Goal: Task Accomplishment & Management: Use online tool/utility

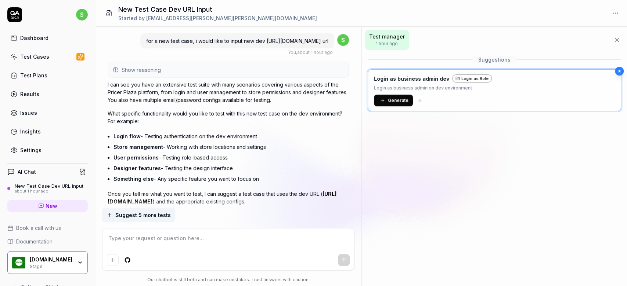
scroll to position [229, 0]
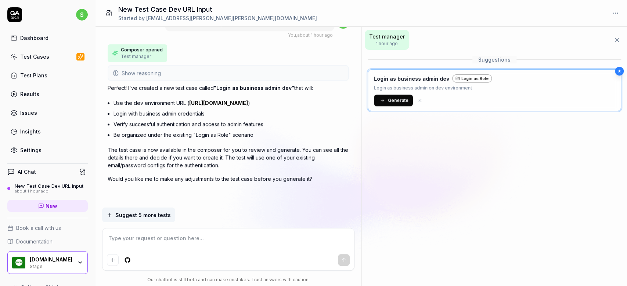
click at [392, 104] on button "Generate" at bounding box center [393, 101] width 39 height 12
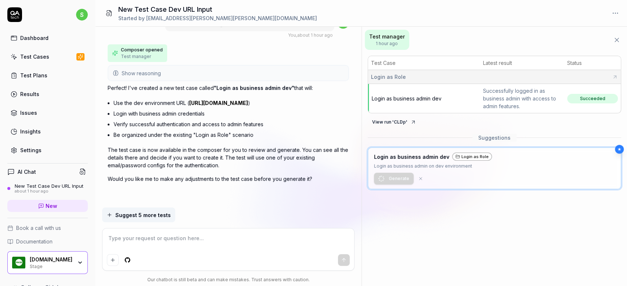
click at [411, 122] on icon at bounding box center [413, 122] width 6 height 6
type textarea "*"
click at [187, 242] on textarea at bounding box center [228, 242] width 243 height 18
type textarea "u"
type textarea "*"
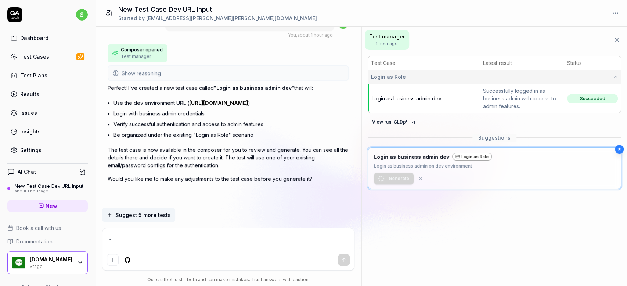
type textarea "u"
type textarea "*"
type textarea "u g"
type textarea "*"
type textarea "u ge"
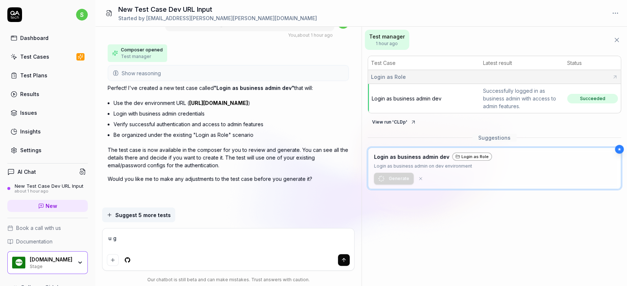
type textarea "*"
type textarea "u gen"
type textarea "*"
type textarea "u genr"
type textarea "*"
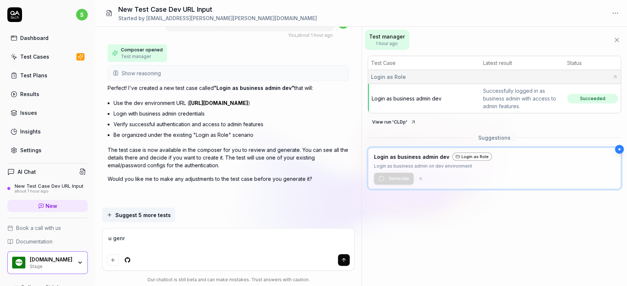
type textarea "u gen"
type textarea "*"
type textarea "u ge"
type textarea "*"
type textarea "u g"
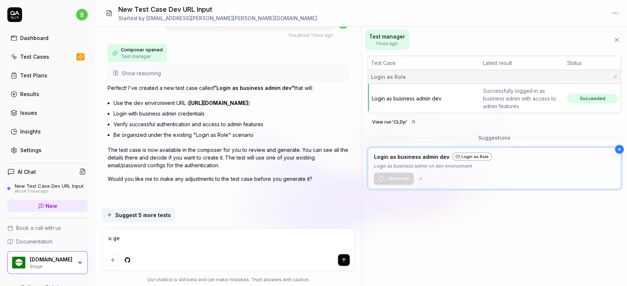
type textarea "*"
type textarea "u"
type textarea "*"
type textarea "u w"
type textarea "*"
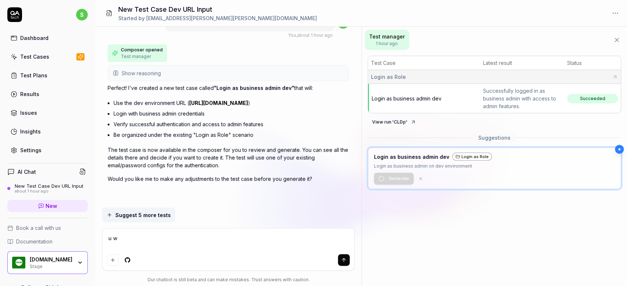
type textarea "u we"
type textarea "*"
type textarea "u wer"
type textarea "*"
type textarea "u were"
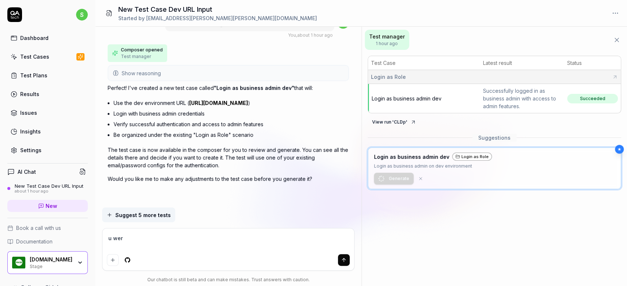
type textarea "*"
type textarea "u were"
type textarea "*"
type textarea "u were t"
type textarea "*"
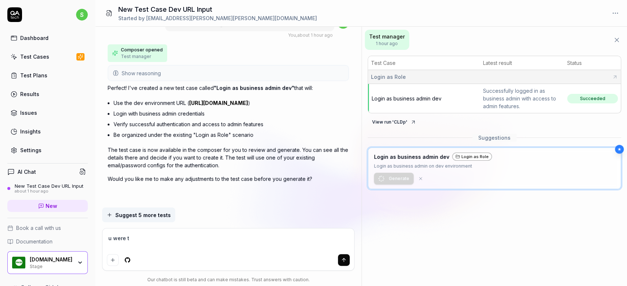
type textarea "u were to"
type textarea "*"
type textarea "u were tot"
type textarea "*"
type textarea "u were tota"
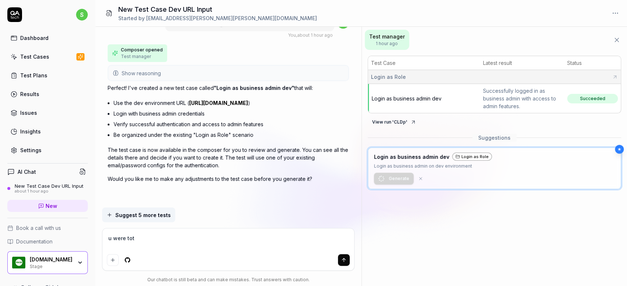
type textarea "*"
type textarea "u were total"
type textarea "*"
type textarea "u were totall"
type textarea "*"
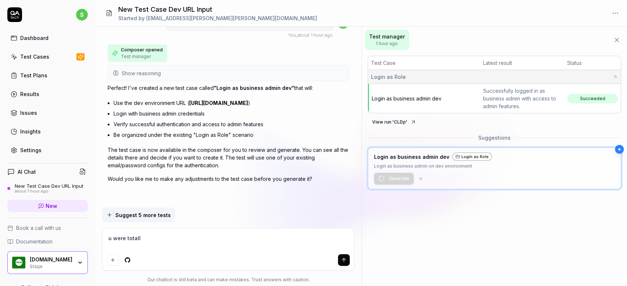
type textarea "u were totally"
type textarea "*"
type textarea "u were totally"
type textarea "*"
type textarea "u were totally w"
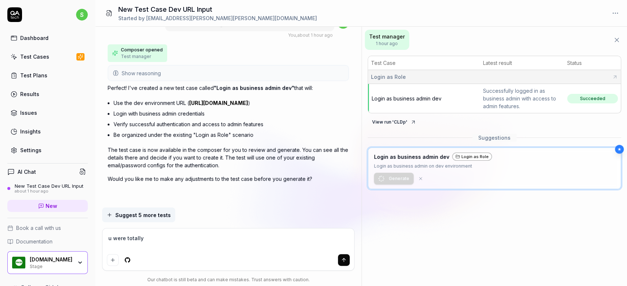
type textarea "*"
type textarea "u were totally wr"
type textarea "*"
type textarea "u were totally wro"
type textarea "*"
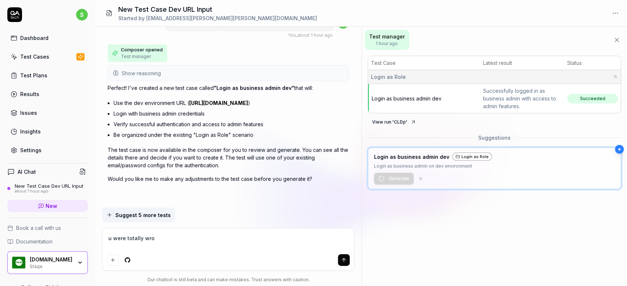
type textarea "u were totally wron"
type textarea "*"
type textarea "u were totally wrong"
type textarea "*"
type textarea "u were totally wrong,"
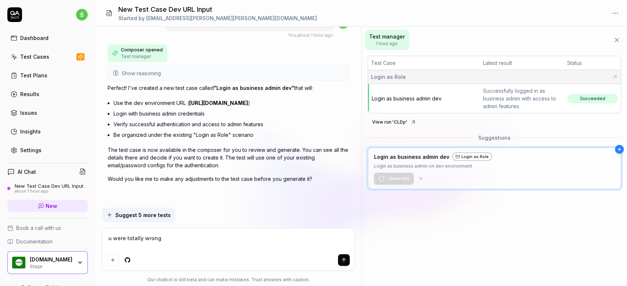
type textarea "*"
type textarea "u were totally wrong,"
type textarea "*"
type textarea "u were totally wrong, t"
type textarea "*"
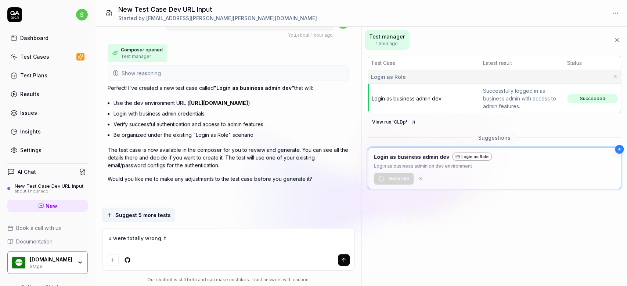
type textarea "u were totally wrong, th"
type textarea "*"
type textarea "u were totally wrong, the"
type textarea "*"
type textarea "u were totally wrong, the"
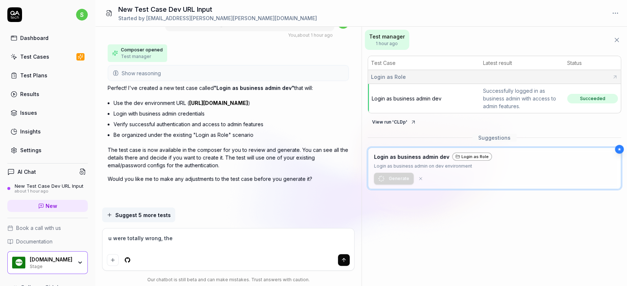
type textarea "*"
type textarea "u were totally wrong, the g"
type textarea "*"
type textarea "u were totally wrong, the ge"
type textarea "*"
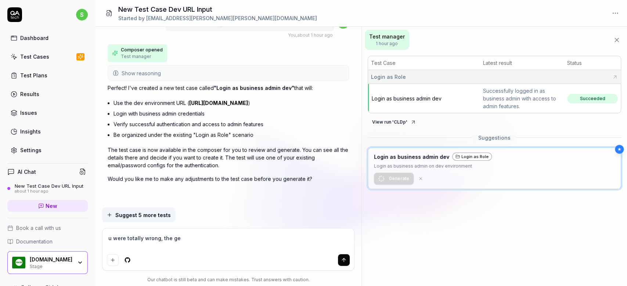
type textarea "u were totally wrong, the gen"
type textarea "*"
type textarea "u were totally wrong, the gene"
type textarea "*"
type textarea "u were totally wrong, the gener"
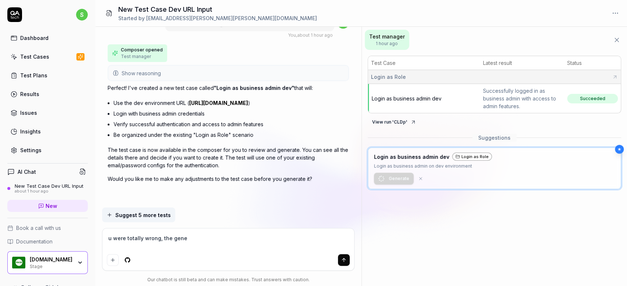
type textarea "*"
type textarea "u were totally wrong, the genera"
type textarea "*"
type textarea "u were totally wrong, the generat"
type textarea "*"
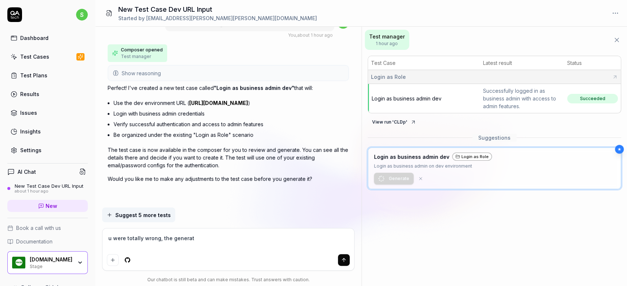
type textarea "u were totally wrong, the generate"
type textarea "*"
type textarea "u were totally wrong, the generated"
type textarea "*"
type textarea "u were totally wrong, the generated"
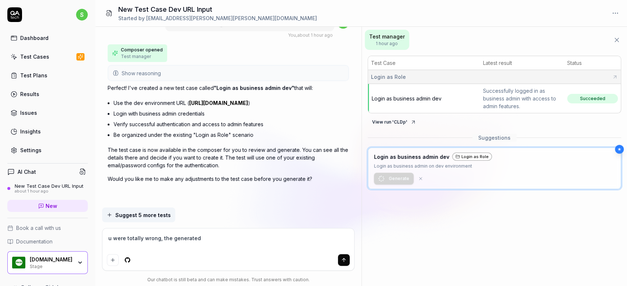
type textarea "*"
type textarea "u were totally wrong, the generated t"
type textarea "*"
type textarea "u were totally wrong, the generated te"
type textarea "*"
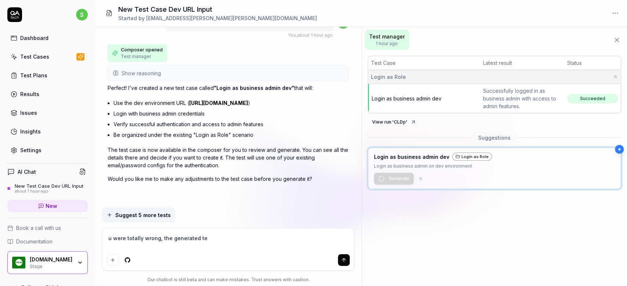
type textarea "u were totally wrong, the generated tes"
type textarea "*"
type textarea "u were totally wrong, the generated test"
type textarea "*"
type textarea "u were totally wrong, the generated test"
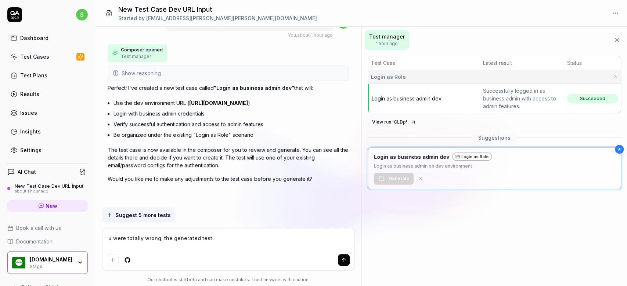
type textarea "*"
type textarea "u were totally wrong, the generated test i"
type textarea "*"
type textarea "u were totally wrong, the generated test is"
type textarea "*"
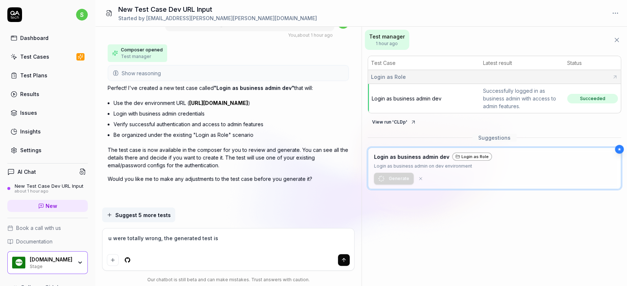
type textarea "u were totally wrong, the generated test is"
type textarea "*"
type textarea "u were totally wrong, the generated test is p"
type textarea "*"
type textarea "u were totally wrong, the generated test is po"
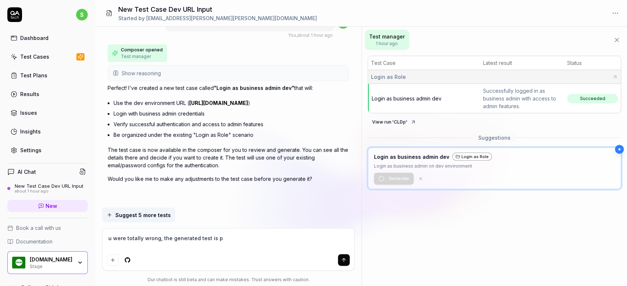
type textarea "*"
type textarea "u were totally wrong, the generated test is poi"
type textarea "*"
type textarea "u were totally wrong, the generated test is poin"
type textarea "*"
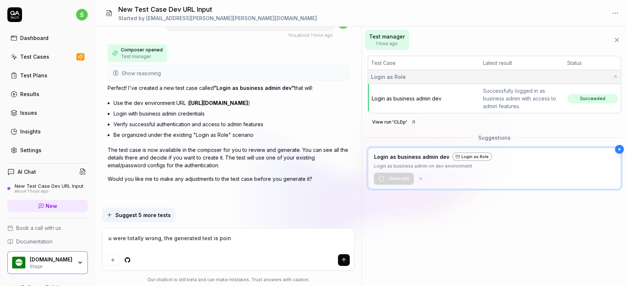
type textarea "u were totally wrong, the generated test is point"
type textarea "*"
type textarea "u were totally wrong, the generated test is pointi"
type textarea "*"
type textarea "u were totally wrong, the generated test is pointin"
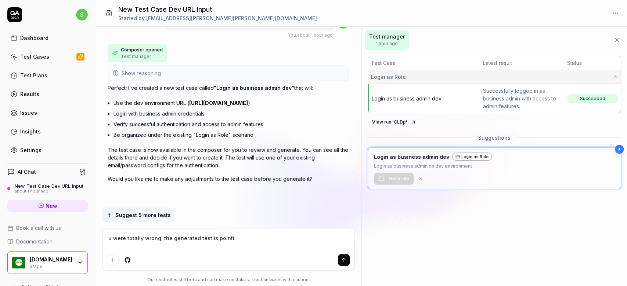
type textarea "*"
type textarea "u were totally wrong, the generated test is pointing"
type textarea "*"
type textarea "u were totally wrong, the generated test is pointing"
type textarea "*"
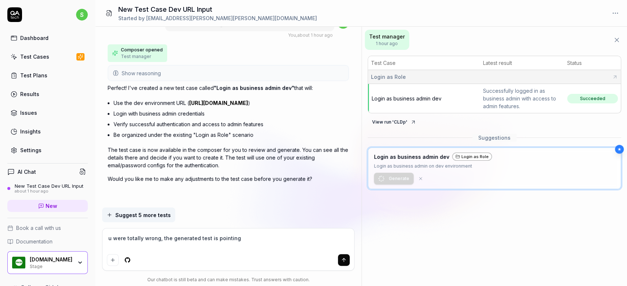
type textarea "u were totally wrong, the generated test is pointing t"
type textarea "*"
type textarea "u were totally wrong, the generated test is pointing to"
type textarea "*"
type textarea "u were totally wrong, the generated test is pointing to"
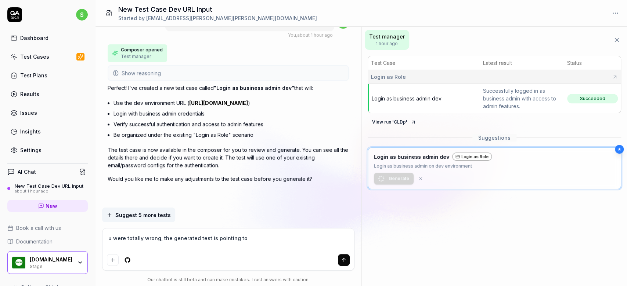
type textarea "*"
type textarea "u were totally wrong, the generated test is pointing to a"
type textarea "*"
type textarea "u were totally wrong, the generated test is pointing to ap"
type textarea "*"
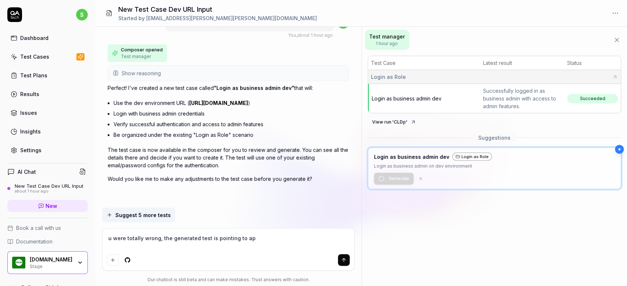
type textarea "u were totally wrong, the generated test is pointing to app"
type textarea "*"
type textarea "u were totally wrong, the generated test is pointing to appl"
type textarea "*"
type textarea "u were totally wrong, the generated test is pointing to appli"
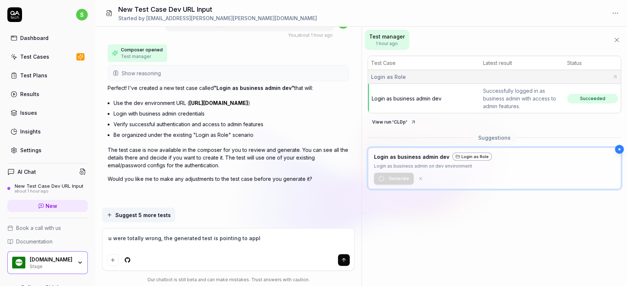
type textarea "*"
type textarea "u were totally wrong, the generated test is pointing to applic"
type textarea "*"
type textarea "u were totally wrong, the generated test is pointing to applica"
type textarea "*"
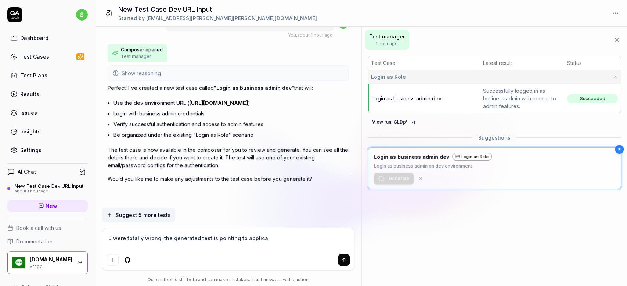
type textarea "u were totally wrong, the generated test is pointing to applicat"
type textarea "*"
type textarea "u were totally wrong, the generated test is pointing to applicati"
type textarea "*"
type textarea "u were totally wrong, the generated test is pointing to applicatio"
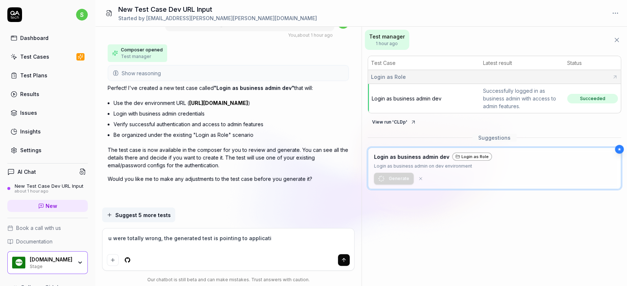
type textarea "*"
type textarea "u were totally wrong, the generated test is pointing to application"
type textarea "*"
type textarea "u were totally wrong, the generated test is pointing to application"
type textarea "*"
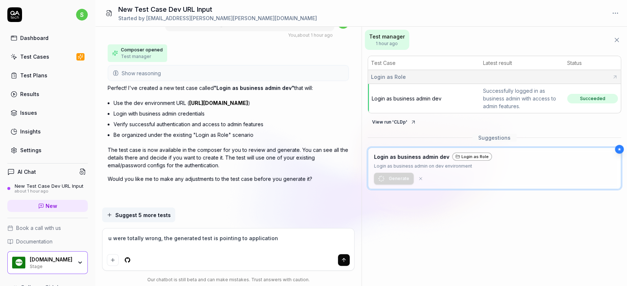
type textarea "u were totally wrong, the generated test is pointing to application s"
type textarea "*"
type textarea "u were totally wrong, the generated test is pointing to application st"
type textarea "*"
type textarea "u were totally wrong, the generated test is pointing to application sta"
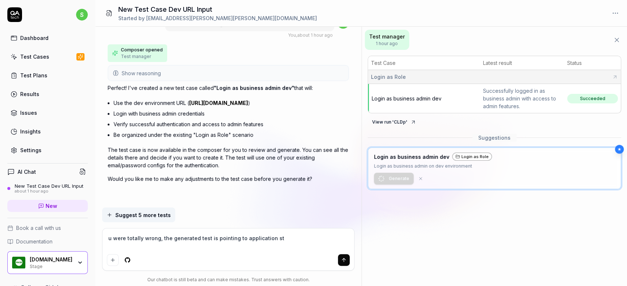
type textarea "*"
type textarea "u were totally wrong, the generated test is pointing to application stag"
type textarea "*"
type textarea "u were totally wrong, the generated test is pointing to application stage"
type textarea "*"
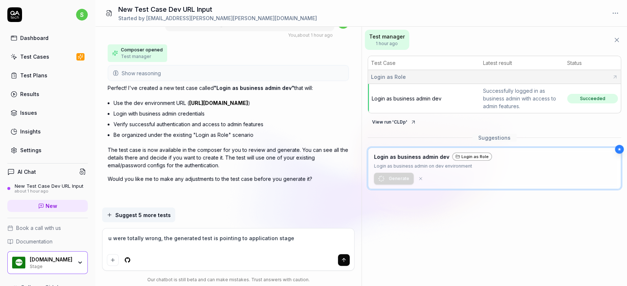
type textarea "u were totally wrong, the generated test is pointing to application stage"
type textarea "*"
type textarea "u were totally wrong, the generated test is pointing to application stage w"
type textarea "*"
type textarea "u were totally wrong, the generated test is pointing to application stage wh"
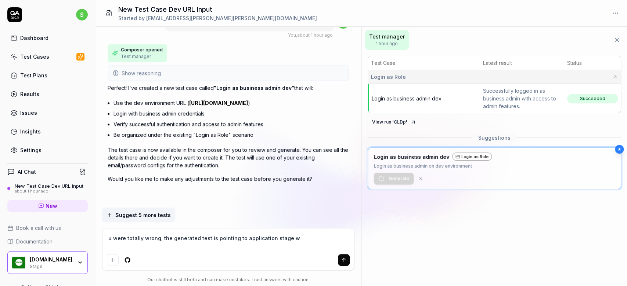
type textarea "*"
type textarea "u were totally wrong, the generated test is pointing to application stage whi"
type textarea "*"
type textarea "u were totally wrong, the generated test is pointing to application stage whic"
type textarea "*"
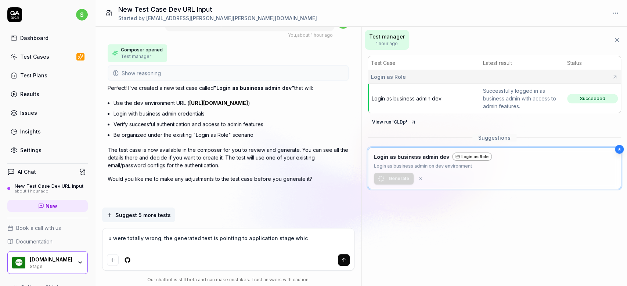
type textarea "u were totally wrong, the generated test is pointing to application stage which"
type textarea "*"
type textarea "u were totally wrong, the generated test is pointing to application stage which"
type textarea "*"
type textarea "u were totally wrong, the generated test is pointing to application stage which…"
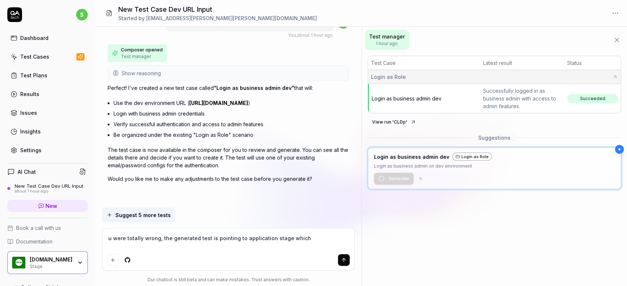
type textarea "*"
type textarea "u were totally wrong, the generated test is pointing to application stage which…"
type textarea "*"
type textarea "u were totally wrong, the generated test is pointing to application stage which…"
type textarea "*"
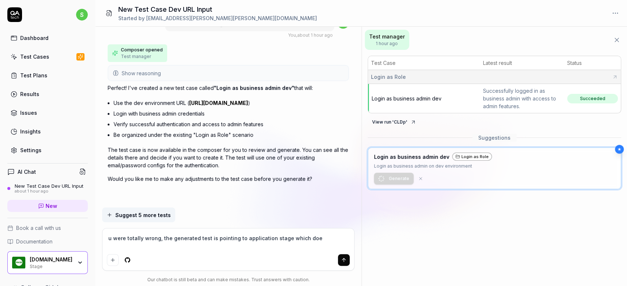
type textarea "u were totally wrong, the generated test is pointing to application stage which…"
type textarea "*"
type textarea "u were totally wrong, the generated test is pointing to application stage which…"
type textarea "*"
type textarea "u were totally wrong, the generated test is pointing to application stage which…"
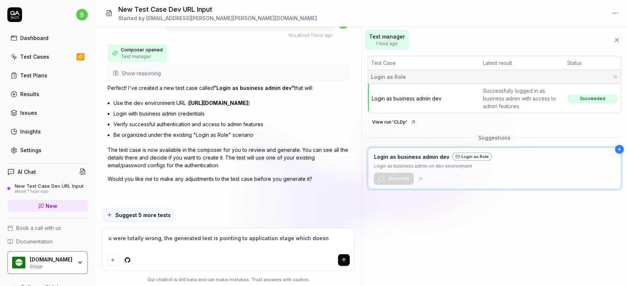
type textarea "*"
type textarea "u were totally wrong, the generated test is pointing to application stage which…"
type textarea "*"
type textarea "u were totally wrong, the generated test is pointing to application stage which…"
type textarea "*"
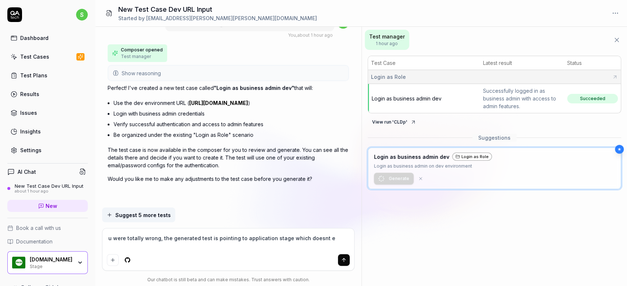
type textarea "u were totally wrong, the generated test is pointing to application stage which…"
type textarea "*"
type textarea "u were totally wrong, the generated test is pointing to application stage which…"
type textarea "*"
type textarea "u were totally wrong, the generated test is pointing to application stage which…"
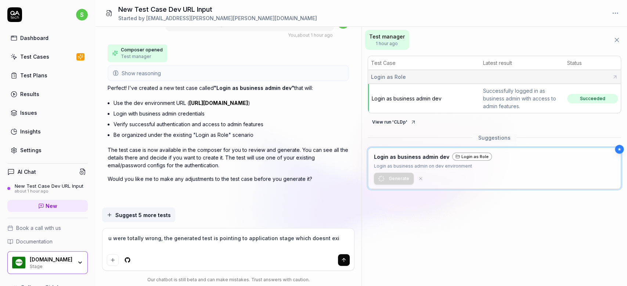
type textarea "*"
type textarea "u were totally wrong, the generated test is pointing to application stage which…"
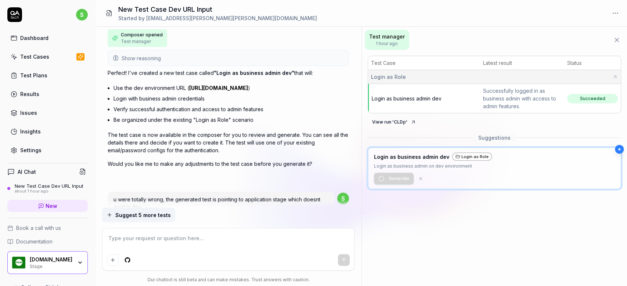
scroll to position [397, 0]
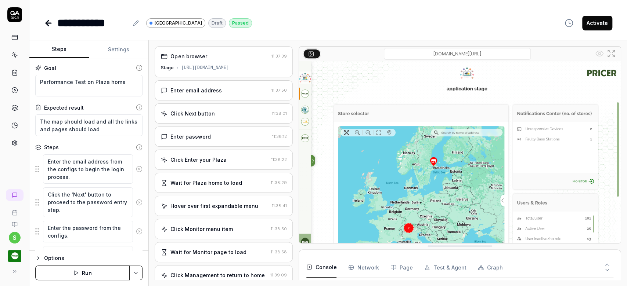
scroll to position [12, 0]
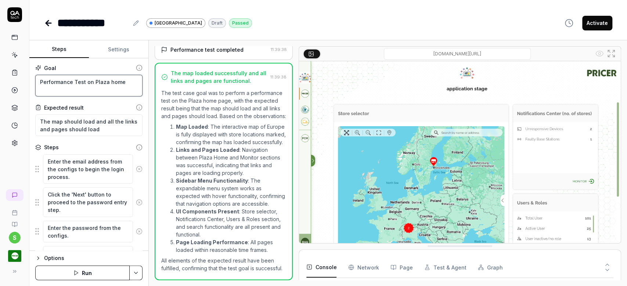
drag, startPoint x: 128, startPoint y: 84, endPoint x: 35, endPoint y: 81, distance: 93.0
click at [35, 81] on div "Goal Performance Test on Plaza home Expected result The map should load and all…" at bounding box center [88, 154] width 119 height 193
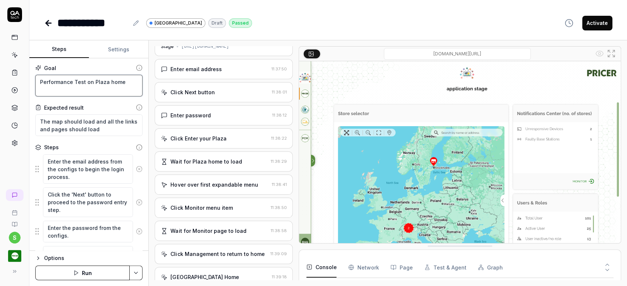
scroll to position [0, 0]
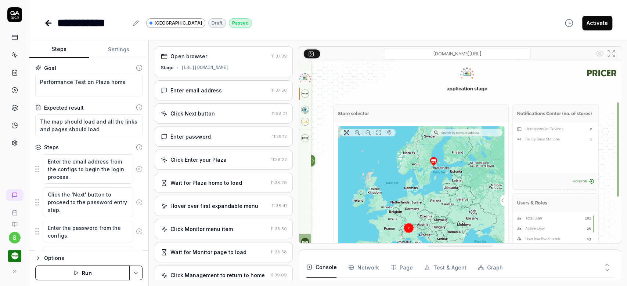
click at [229, 66] on div "https://home.stage.pricer-plaza.com/" at bounding box center [205, 68] width 48 height 7
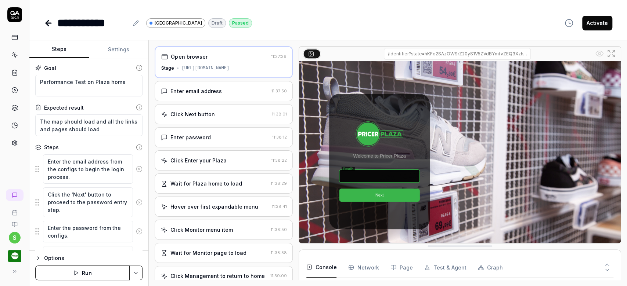
type textarea "*"
click at [49, 27] on icon at bounding box center [48, 23] width 9 height 9
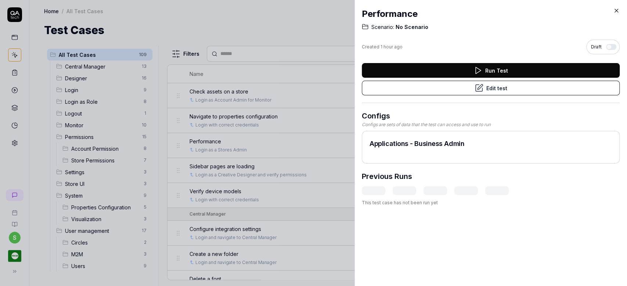
click at [615, 6] on div "Performance Scenario: No Scenario Created 1 hour ago Draft Run Test Edit test C…" at bounding box center [490, 143] width 272 height 286
click at [615, 11] on icon at bounding box center [616, 10] width 3 height 3
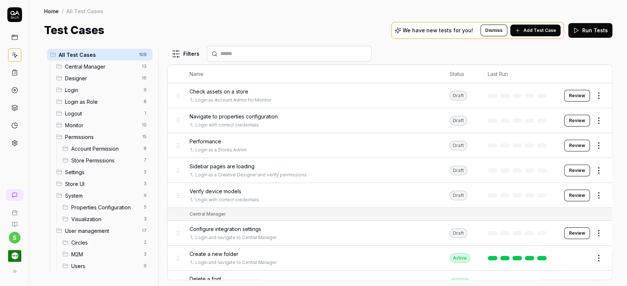
click at [250, 54] on input "text" at bounding box center [293, 54] width 146 height 8
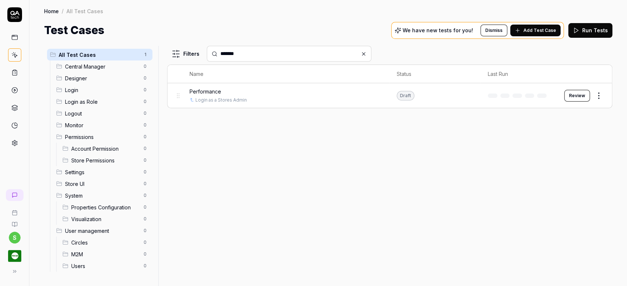
type input "*******"
click at [597, 97] on html "s Home / All Test Cases Home / All Test Cases Test Cases We have new tests for …" at bounding box center [313, 143] width 627 height 286
click at [567, 207] on div "Delete" at bounding box center [568, 208] width 70 height 16
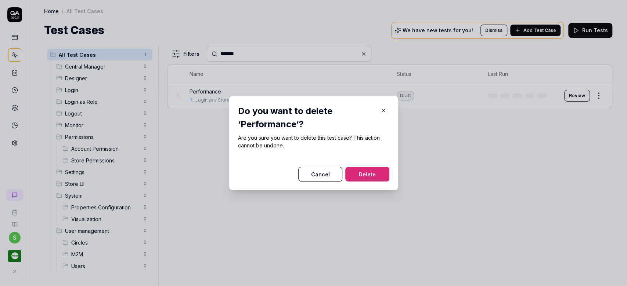
click at [371, 177] on button "Delete" at bounding box center [367, 174] width 44 height 15
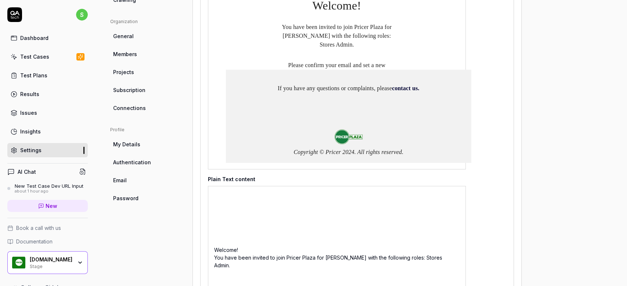
scroll to position [98, 0]
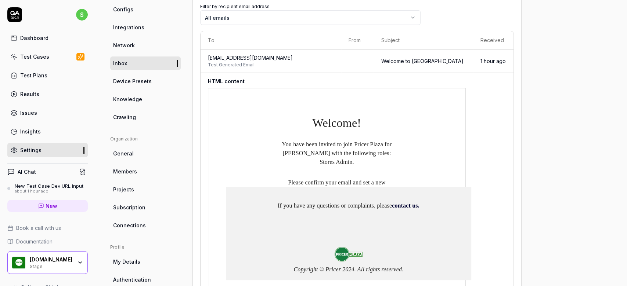
click at [46, 210] on span "New" at bounding box center [52, 206] width 12 height 8
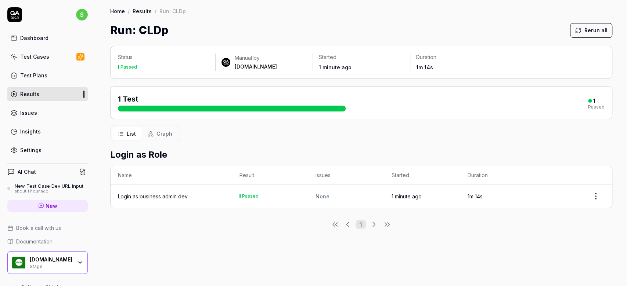
click at [177, 196] on div "Login as business admin dev" at bounding box center [153, 197] width 70 height 8
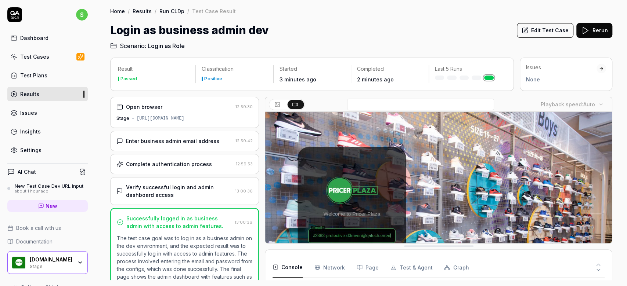
click at [556, 26] on button "Edit Test Case" at bounding box center [545, 30] width 57 height 15
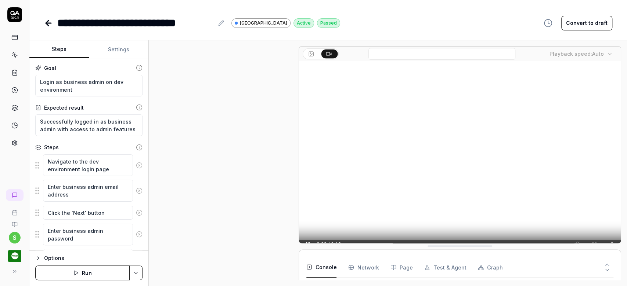
scroll to position [18, 0]
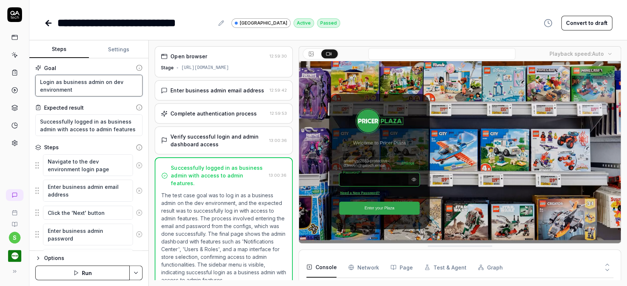
click at [109, 87] on textarea "Login as business admin on dev environment" at bounding box center [88, 86] width 107 height 22
type textarea "*"
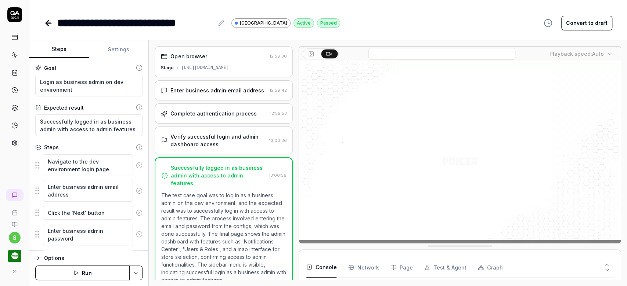
click at [120, 51] on button "Settings" at bounding box center [118, 50] width 59 height 18
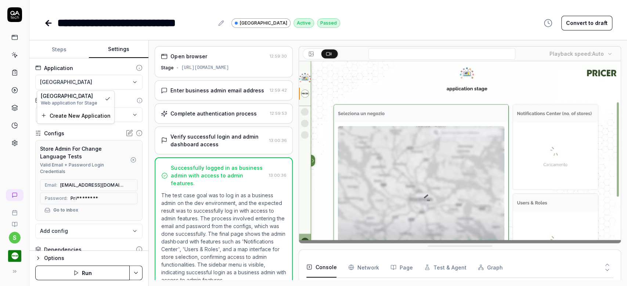
click at [127, 82] on html "**********" at bounding box center [313, 143] width 627 height 286
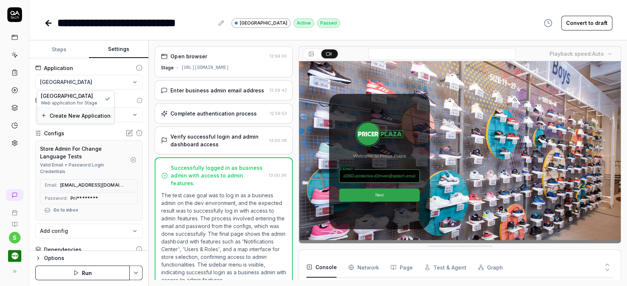
click at [90, 115] on span "Create New Application" at bounding box center [80, 116] width 61 height 8
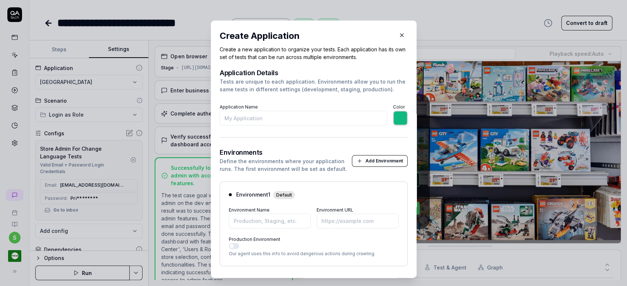
click at [308, 117] on input "Application Name" at bounding box center [303, 118] width 167 height 15
type input "P"
type input "*******"
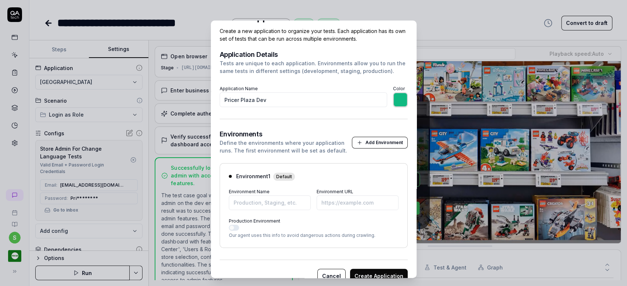
scroll to position [32, 0]
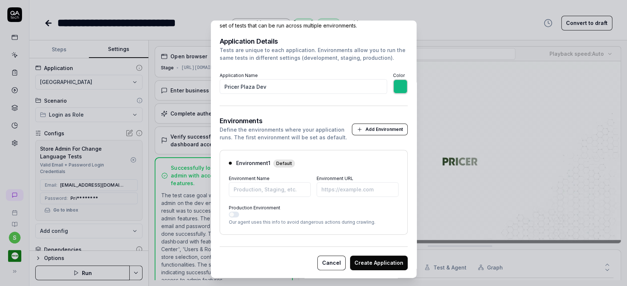
type input "Pricer Plaza Dev"
click at [279, 194] on input "Environment Name" at bounding box center [270, 190] width 82 height 15
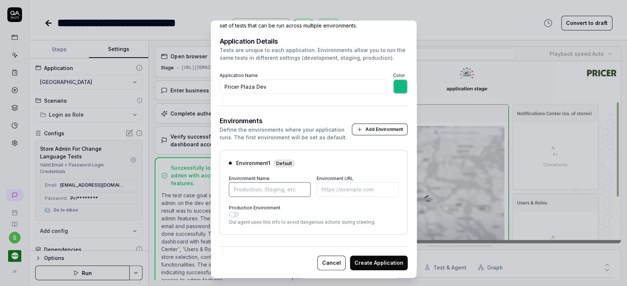
type input "*******"
type input "Dev"
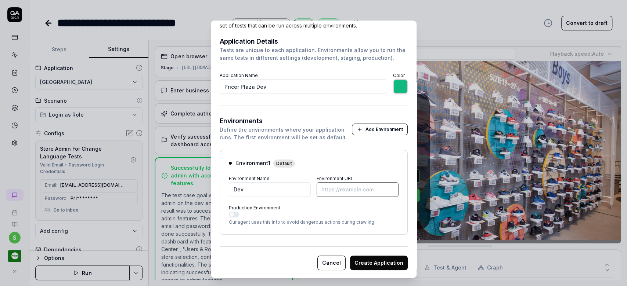
click at [329, 192] on input "Environment URL" at bounding box center [358, 190] width 82 height 15
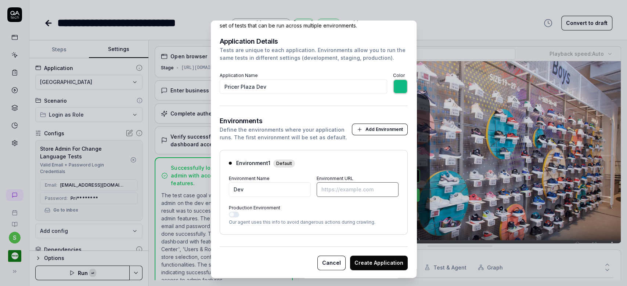
paste input "https://home.dev.pricer-plaza.com/"
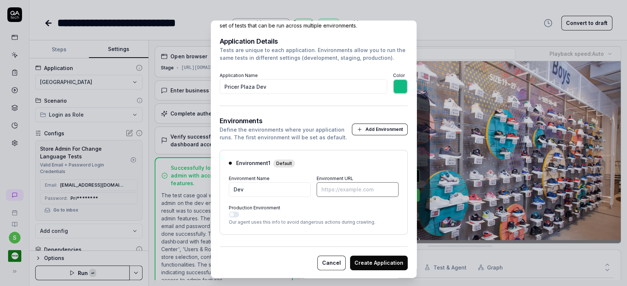
type input "*******"
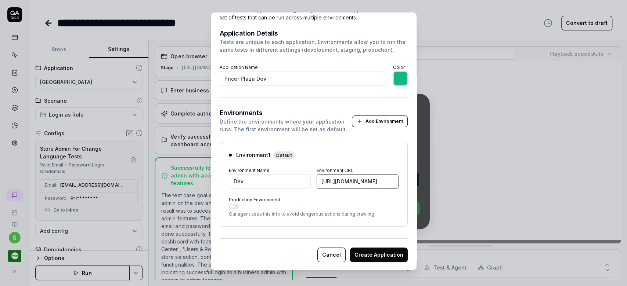
scroll to position [12, 0]
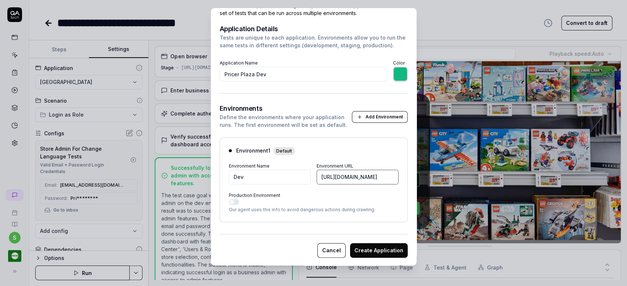
type input "https://home.dev.pricer-plaza.com"
click at [281, 151] on span "Default" at bounding box center [284, 151] width 22 height 8
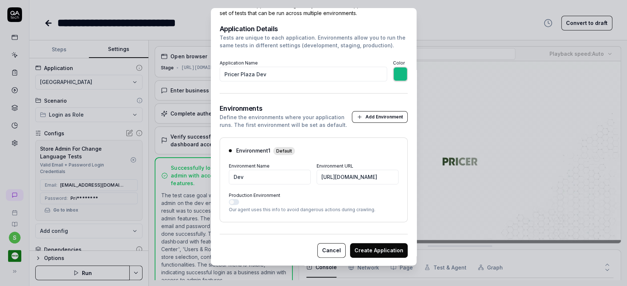
scroll to position [0, 0]
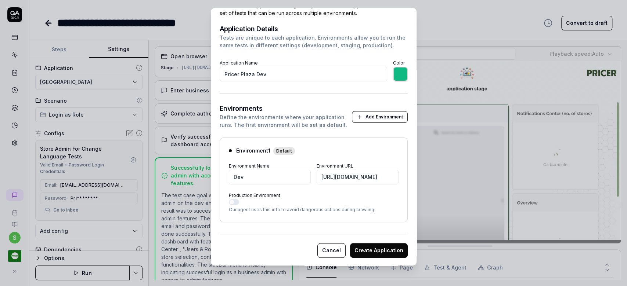
click at [242, 151] on span "Environment 1 Default" at bounding box center [265, 151] width 59 height 8
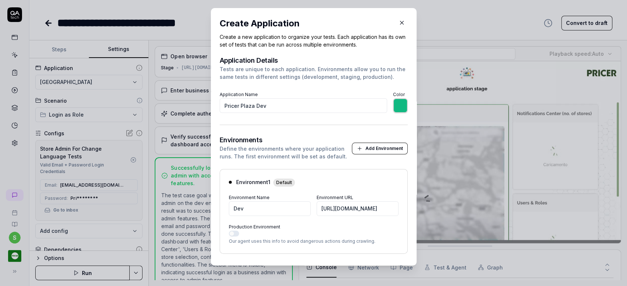
scroll to position [32, 0]
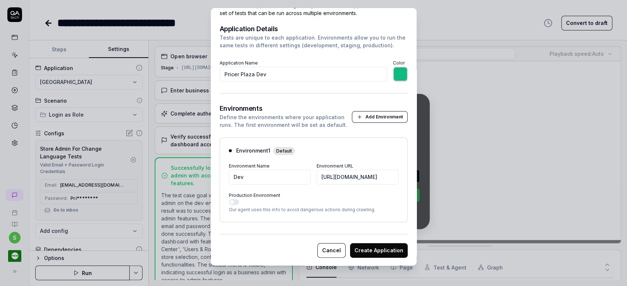
click at [361, 249] on button "Create Application" at bounding box center [379, 250] width 58 height 15
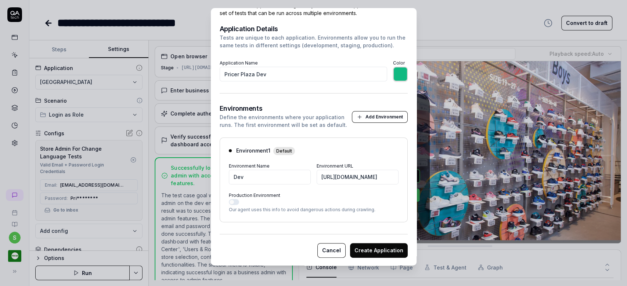
type input "*******"
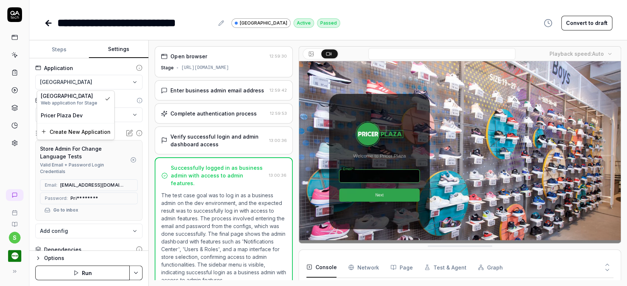
click at [131, 82] on html "**********" at bounding box center [313, 143] width 627 height 286
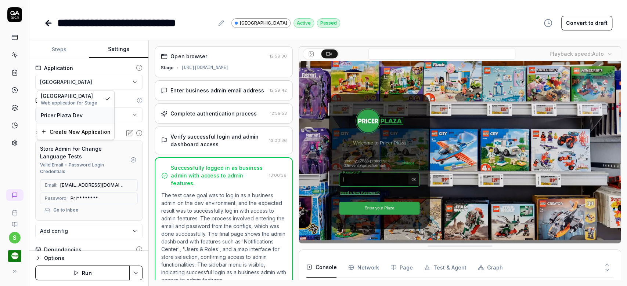
click at [81, 115] on span "Pricer Plaza Dev" at bounding box center [62, 115] width 42 height 8
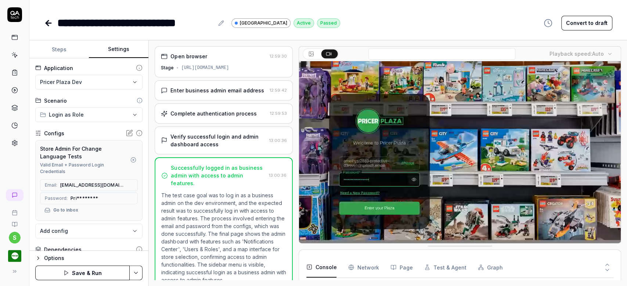
click at [130, 113] on html "**********" at bounding box center [313, 143] width 627 height 286
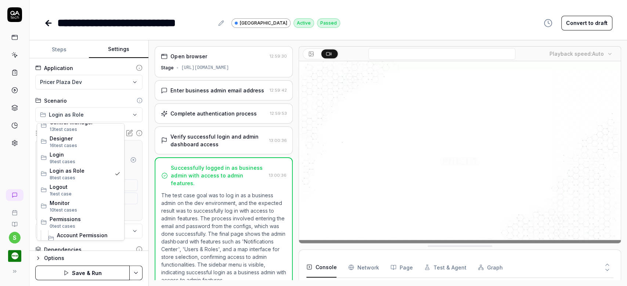
scroll to position [0, 0]
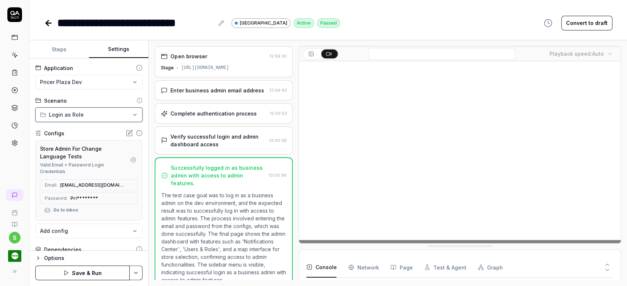
click at [138, 116] on html "**********" at bounding box center [313, 143] width 627 height 286
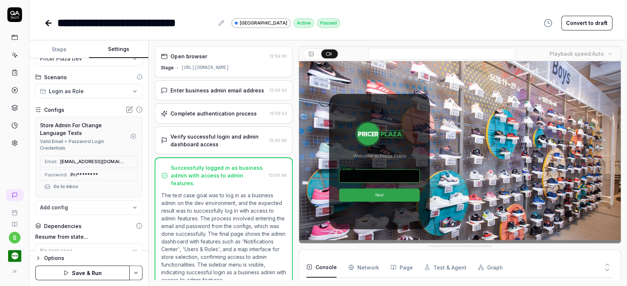
scroll to position [25, 0]
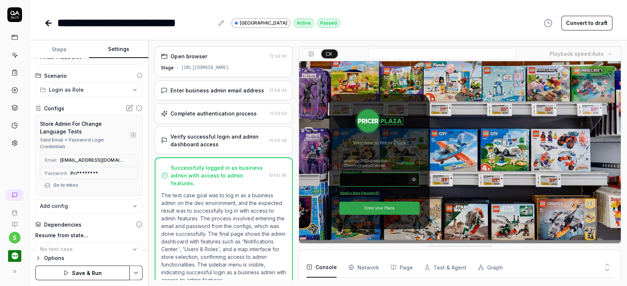
click at [127, 106] on icon at bounding box center [130, 109] width 6 height 6
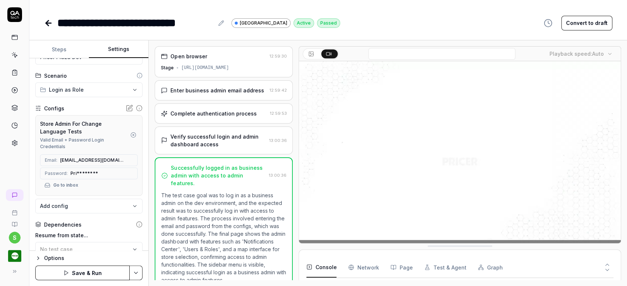
click at [130, 135] on icon "button" at bounding box center [133, 135] width 6 height 6
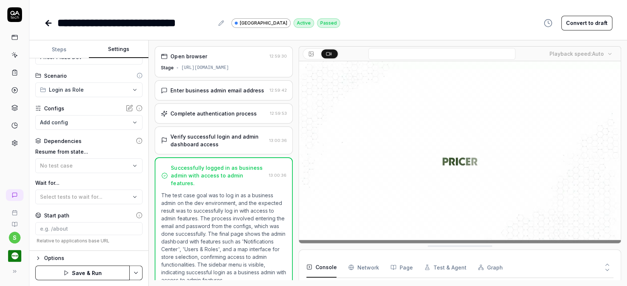
click at [128, 121] on body "**********" at bounding box center [313, 143] width 627 height 286
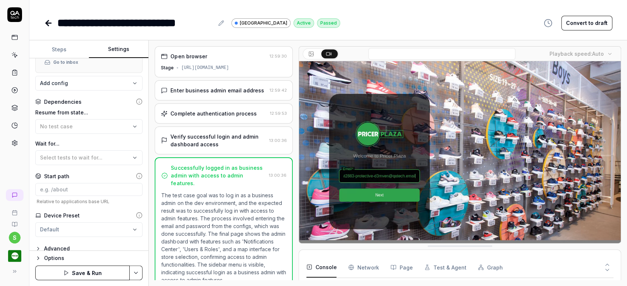
scroll to position [147, 0]
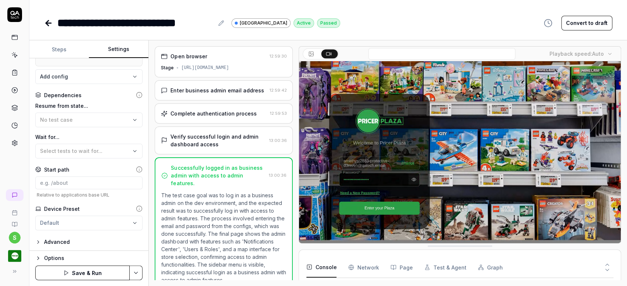
click at [91, 270] on button "Save & Run" at bounding box center [82, 273] width 94 height 15
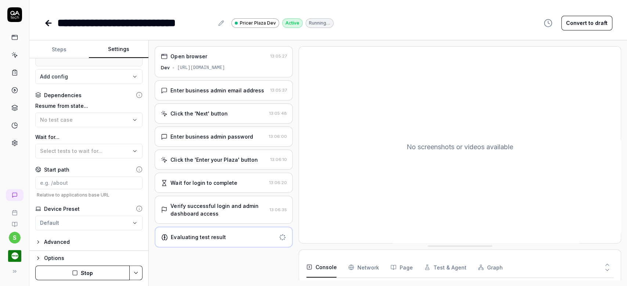
click at [225, 214] on div "Verify successful login and admin dashboard access" at bounding box center [218, 209] width 96 height 15
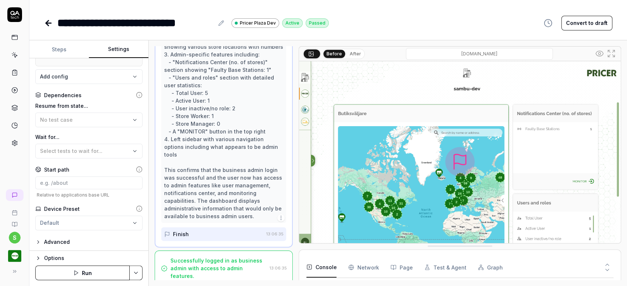
scroll to position [248, 0]
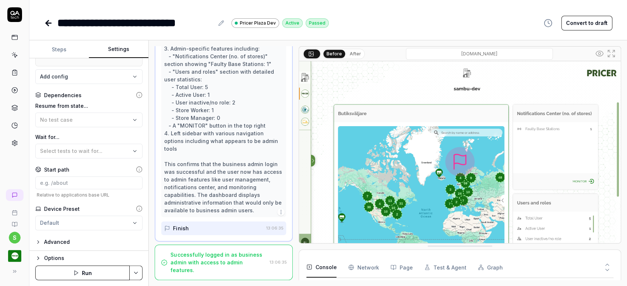
click at [61, 45] on button "Steps" at bounding box center [58, 50] width 59 height 18
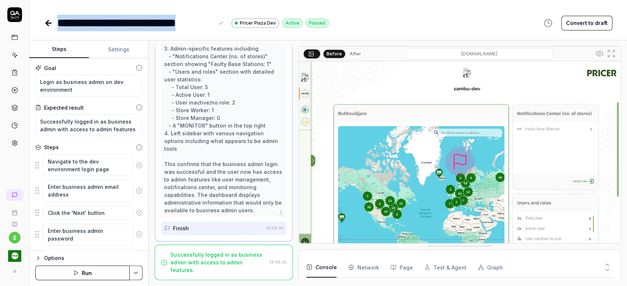
drag, startPoint x: 214, startPoint y: 23, endPoint x: 60, endPoint y: 20, distance: 153.5
click at [60, 20] on div "**********" at bounding box center [141, 23] width 168 height 17
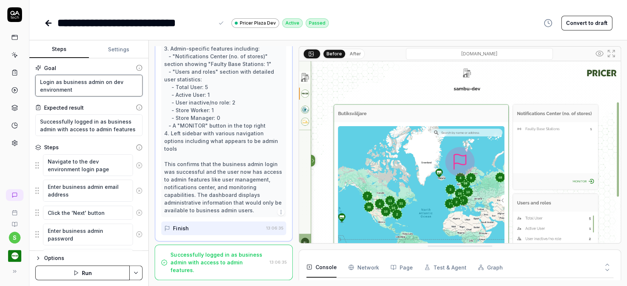
click at [98, 91] on textarea "Login as business admin on dev environment" at bounding box center [88, 86] width 107 height 22
type textarea "*"
type textarea "Login as business admin on dev environment"
type textarea "*"
type textarea "Login as business admin on dev environment a"
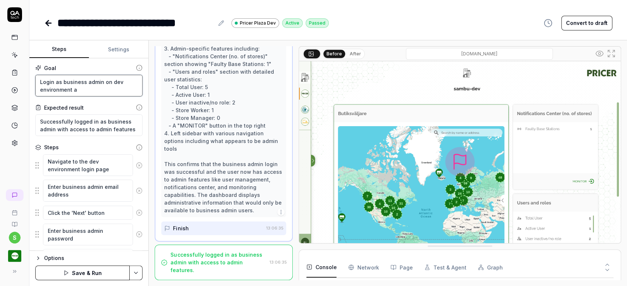
type textarea "*"
type textarea "Login as business admin on dev environment an"
type textarea "*"
type textarea "Login as business admin on dev environment and"
type textarea "*"
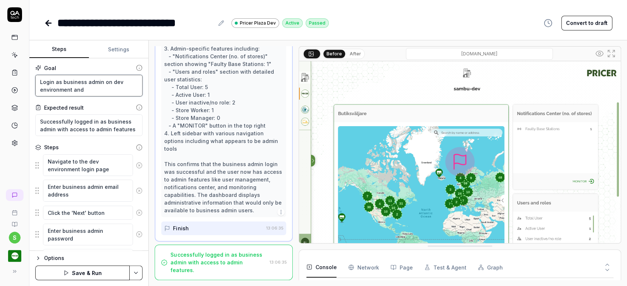
type textarea "Login as business admin on dev environment and s"
type textarea "*"
type textarea "Login as business admin on dev environment and sam"
type textarea "*"
type textarea "Login as business admin on dev environment and sambu"
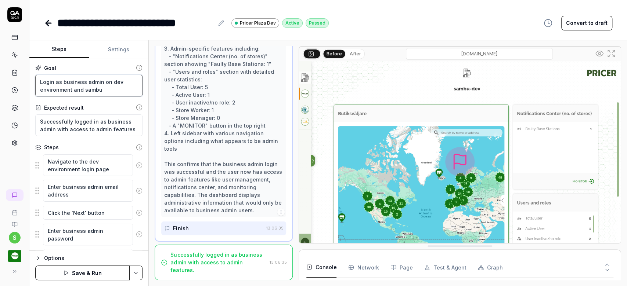
type textarea "*"
type textarea "Login as business admin on dev environment and sambu-"
type textarea "*"
type textarea "Login as business admin on dev environment and sambu-d"
type textarea "*"
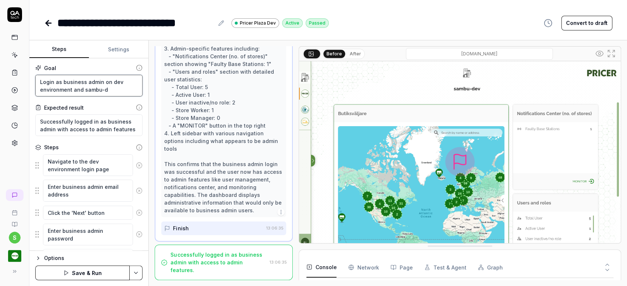
type textarea "Login as business admin on dev environment and sambu-de"
type textarea "*"
type textarea "Login as business admin on dev environment and sambu-dev"
type textarea "*"
type textarea "Login as business admin on dev environment and sambu-dev"
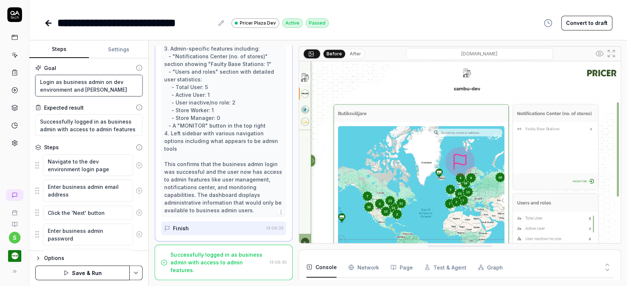
type textarea "*"
type textarea "Login as business admin on dev environment and sambu-dev t"
type textarea "*"
type textarea "Login as business admin on dev environment and sambu-dev te"
type textarea "*"
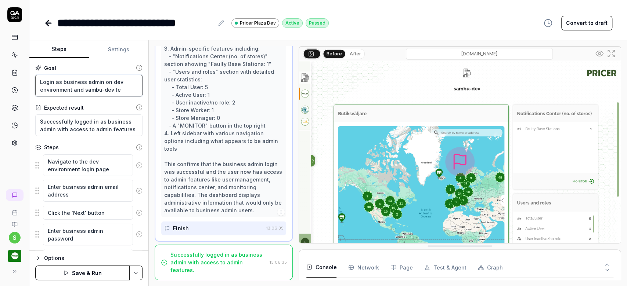
type textarea "Login as business admin on dev environment and sambu-dev ten"
type textarea "*"
type textarea "Login as business admin on dev environment and sambu-dev tenan"
type textarea "*"
type textarea "Login as business admin on dev environment and sambu-dev tenant"
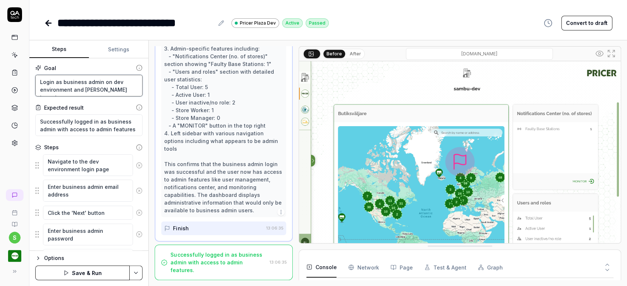
type textarea "*"
type textarea "Login as business admin on dev environment and sambu-dev tenan"
type textarea "*"
type textarea "Login as business admin on dev environment and sambu-dev tena"
type textarea "*"
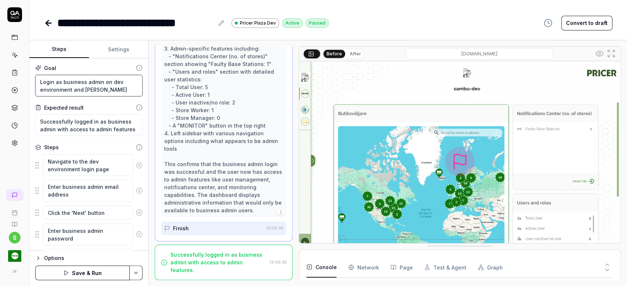
type textarea "Login as business admin on dev environment and sambu-dev ten"
type textarea "*"
type textarea "Login as business admin on dev environment and sambu-dev te"
type textarea "*"
type textarea "Login as business admin on dev environment and sambu-dev t"
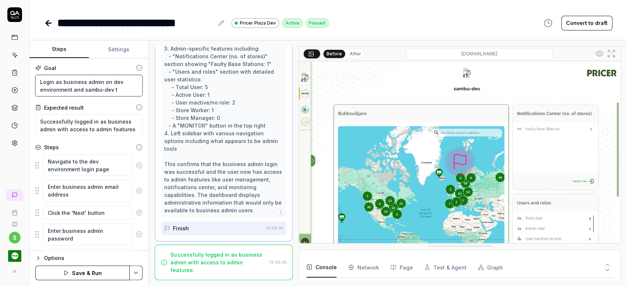
type textarea "*"
type textarea "Login as business admin on dev environment and sambu-dev"
type textarea "*"
type textarea "Login as business admin on dev environment and sambu-dev"
type textarea "*"
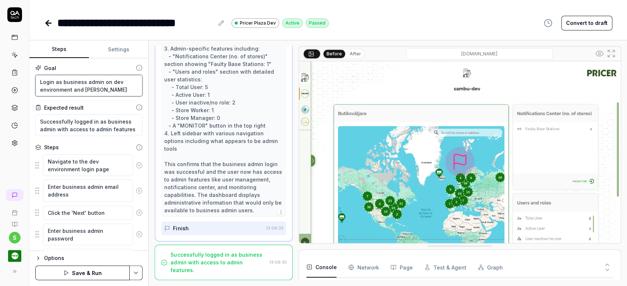
type textarea "Login as business admin on dev environment and sambu-de"
type textarea "*"
type textarea "Login as business admin on dev environment and sambu-d"
type textarea "*"
type textarea "Login as business admin on dev environment and sambu-"
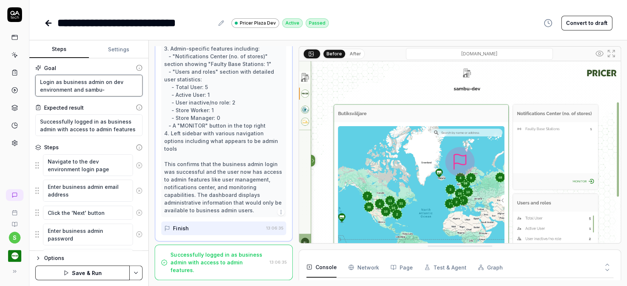
type textarea "*"
type textarea "Login as business admin on dev environment and sambu"
type textarea "*"
type textarea "Login as business admin on dev environment and samb"
type textarea "*"
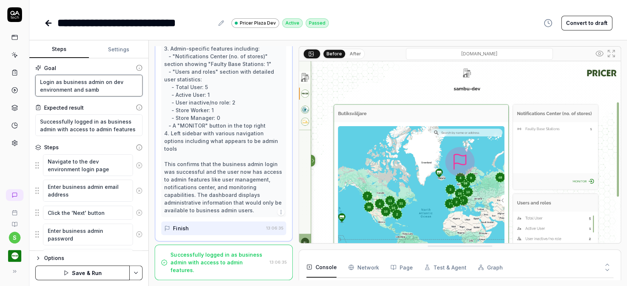
type textarea "Login as business admin on dev environment and sam"
type textarea "*"
type textarea "Login as business admin on dev environment and sa"
type textarea "*"
type textarea "Login as business admin on dev environment and s"
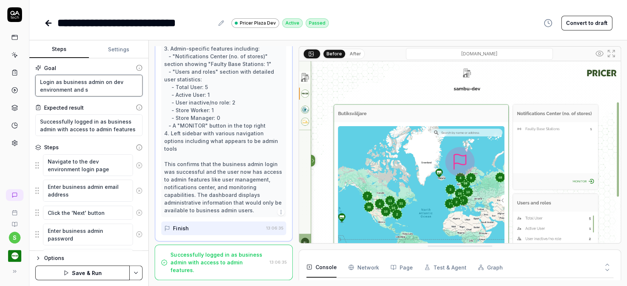
type textarea "*"
type textarea "Login as business admin on dev environment and"
type textarea "*"
type textarea "Login as business admin on dev environment and"
type textarea "*"
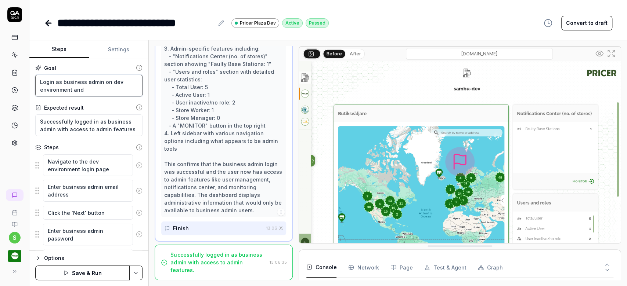
type textarea "Login as business admin on dev environment an"
type textarea "*"
type textarea "Login as business admin on dev environment a"
type textarea "*"
type textarea "Login as business admin on dev environment"
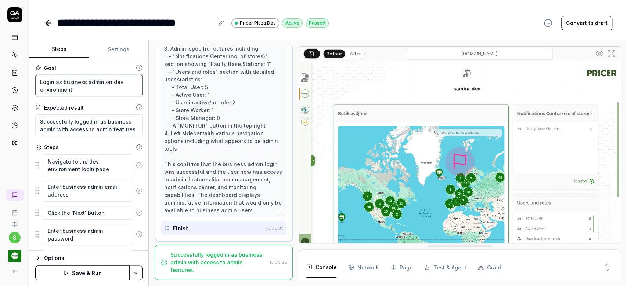
type textarea "*"
type textarea "Login as business admin on dev environment"
type textarea "*"
type textarea "Login as business admin on dev environment"
type textarea "*"
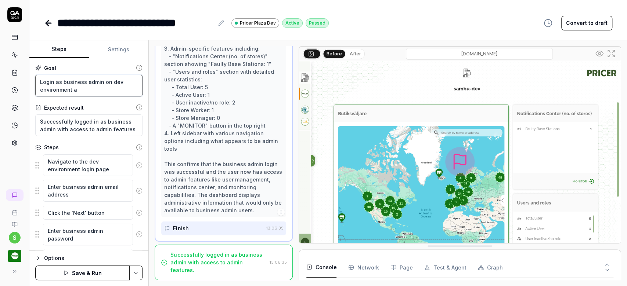
type textarea "Login as business admin on dev environment an"
type textarea "*"
type textarea "Login as business admin on dev environment and"
type textarea "*"
type textarea "Login as business admin on dev environment and"
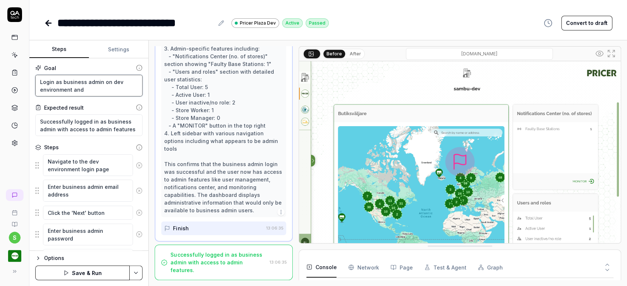
type textarea "*"
type textarea "Login as business admin on dev environment and v"
type textarea "*"
type textarea "Login as business admin on dev environment and ve"
type textarea "*"
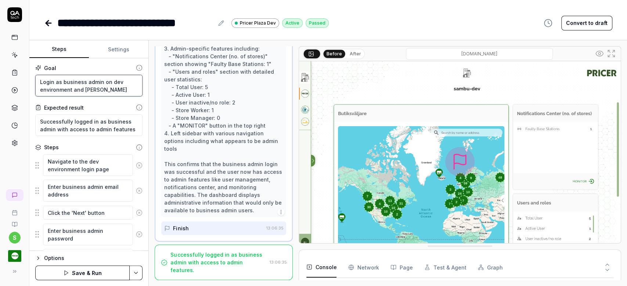
type textarea "Login as business admin on dev environment and ver"
type textarea "*"
type textarea "Login as business admin on dev environment and veri"
type textarea "*"
type textarea "Login as business admin on dev environment and verif"
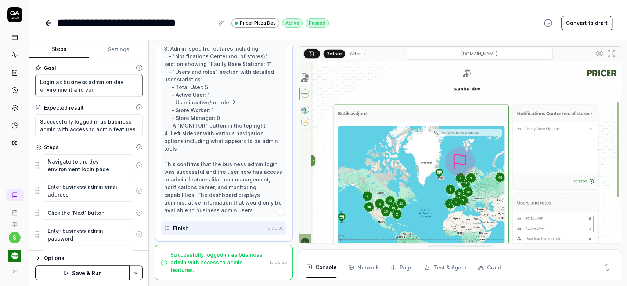
type textarea "*"
type textarea "Login as business admin on dev environment and verify"
type textarea "*"
type textarea "Login as business admin on dev environment and verify"
type textarea "*"
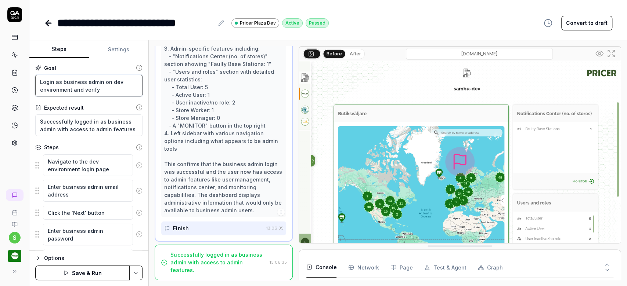
type textarea "Login as business admin on dev environment and verify a"
type textarea "*"
type textarea "Login as business admin on dev environment and verify al"
type textarea "*"
type textarea "Login as business admin on dev environment and verify all"
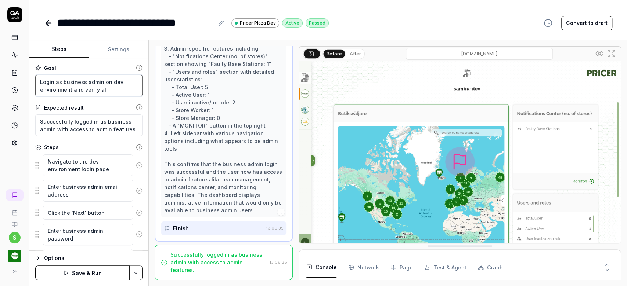
type textarea "*"
type textarea "Login as business admin on dev environment and verify all"
type textarea "*"
type textarea "Login as business admin on dev environment and verify all p"
type textarea "*"
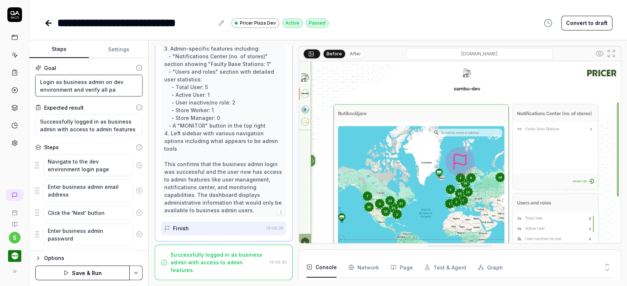
type textarea "Login as business admin on dev environment and verify all pag"
type textarea "*"
type textarea "Login as business admin on dev environment and verify all pags"
type textarea "*"
type textarea "Login as business admin on dev environment and verify all pag"
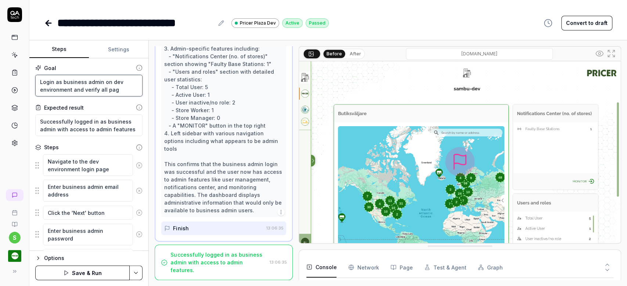
type textarea "*"
type textarea "Login as business admin on dev environment and verify all page"
type textarea "*"
type textarea "Login as business admin on dev environment and verify all pages"
type textarea "*"
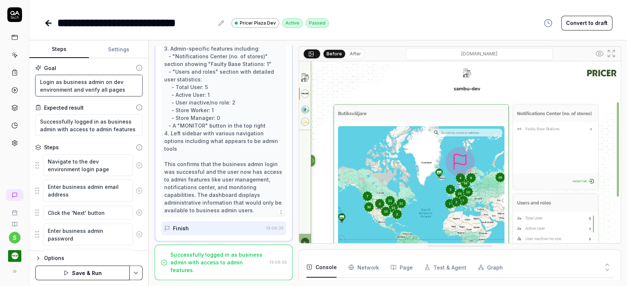
type textarea "Login as business admin on dev environment and verify all pages"
type textarea "*"
type textarea "Login as business admin on dev environment and verify all pages a"
type textarea "*"
type textarea "Login as business admin on dev environment and verify all pages an"
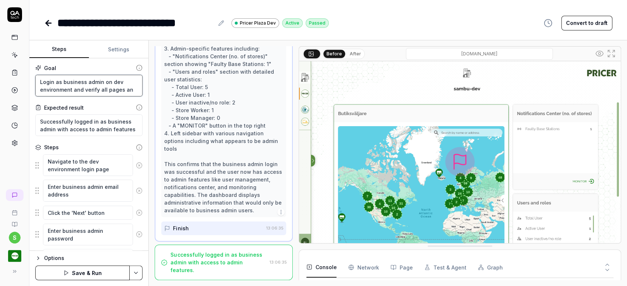
type textarea "*"
type textarea "Login as business admin on dev environment and verify all pages and"
type textarea "*"
type textarea "Login as business admin on dev environment and verify all pages and l"
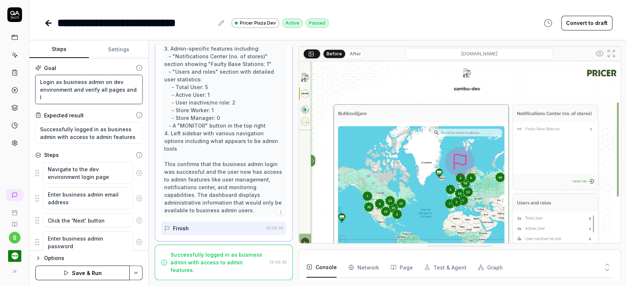
type textarea "*"
type textarea "Login as business admin on dev environment and verify all pages and li"
type textarea "*"
type textarea "Login as business admin on dev environment and verify all pages and link"
type textarea "*"
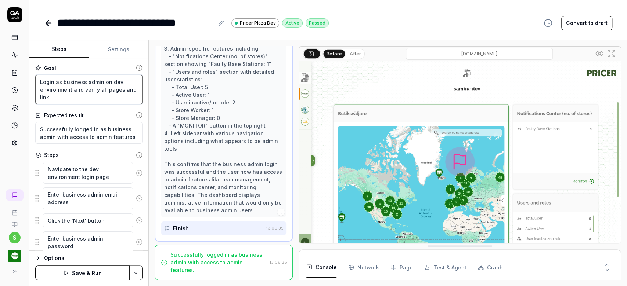
type textarea "Login as business admin on dev environment and verify all pages and link"
type textarea "*"
type textarea "Login as business admin on dev environment and verify all pages and link l"
type textarea "*"
type textarea "Login as business admin on dev environment and verify all pages and link lo"
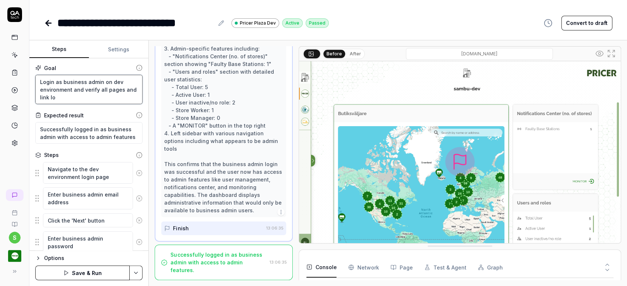
type textarea "*"
type textarea "Login as business admin on dev environment and verify all pages and link loa"
type textarea "*"
type textarea "Login as business admin on dev environment and verify all pages and link load"
type textarea "*"
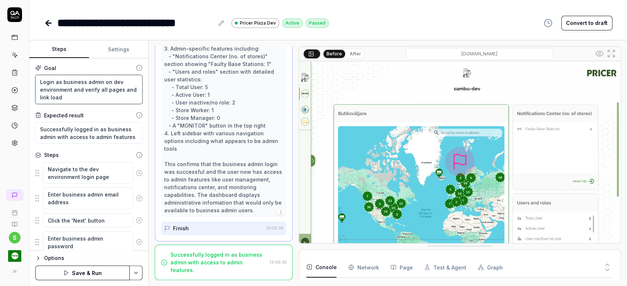
type textarea "Login as business admin on dev environment and verify all pages and link load"
type textarea "*"
type textarea "Login as business admin on dev environment and verify all pages and link load"
type textarea "*"
type textarea "Login as business admin on dev environment and verify all pages and link loa"
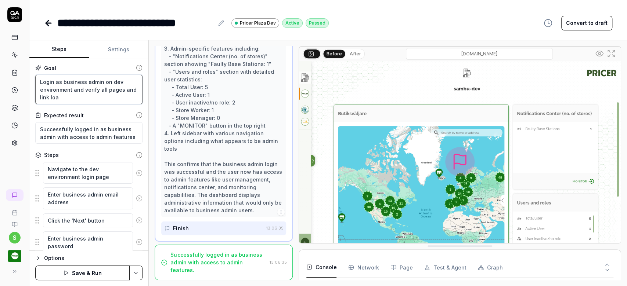
type textarea "*"
type textarea "Login as business admin on dev environment and verify all pages and link lo"
type textarea "*"
type textarea "Login as business admin on dev environment and verify all pages and link l"
type textarea "*"
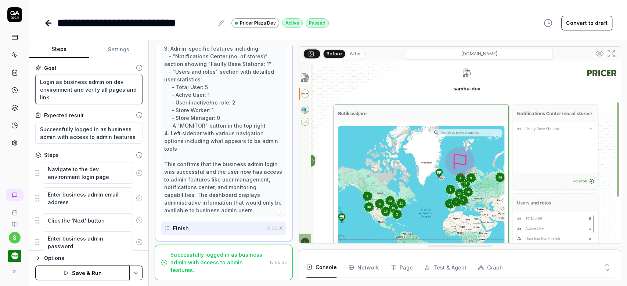
type textarea "Login as business admin on dev environment and verify all pages and link"
type textarea "*"
type textarea "Login as business admin on dev environment and verify all pages and lin"
type textarea "*"
type textarea "Login as business admin on dev environment and verify all pages and li"
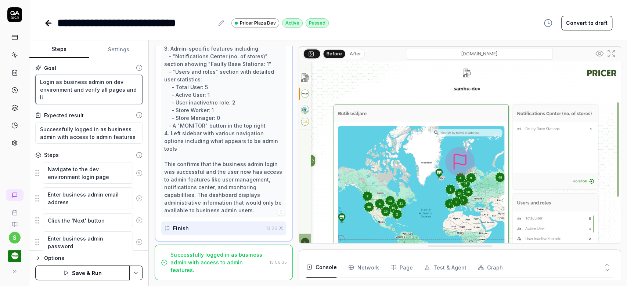
type textarea "*"
type textarea "Login as business admin on dev environment and verify all pages and l"
type textarea "*"
type textarea "Login as business admin on dev environment and verify all pages and"
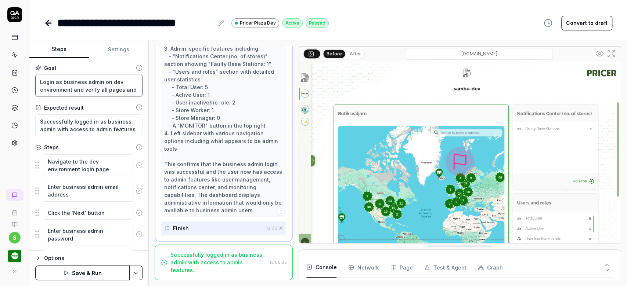
type textarea "*"
type textarea "Login as business admin on dev environment and verify all pages and"
type textarea "*"
type textarea "Login as business admin on dev environment and verify all pages an"
type textarea "*"
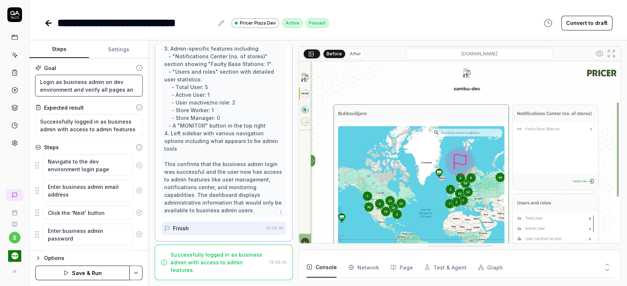
type textarea "Login as business admin on dev environment and verify all pages a"
type textarea "*"
type textarea "Login as business admin on dev environment and verify all pages"
type textarea "*"
type textarea "Login as business admin on dev environment and verify all pages"
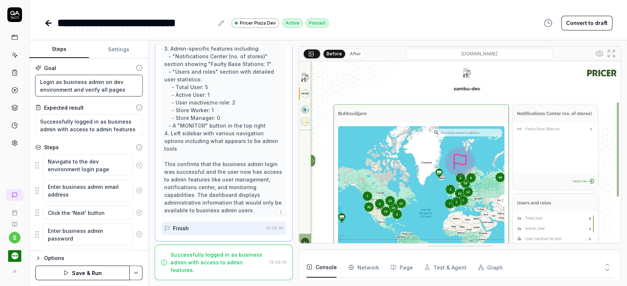
type textarea "*"
type textarea "Login as business admin on dev environment and verify all pages,"
type textarea "*"
type textarea "Login as business admin on dev environment and verify all pages,"
type textarea "*"
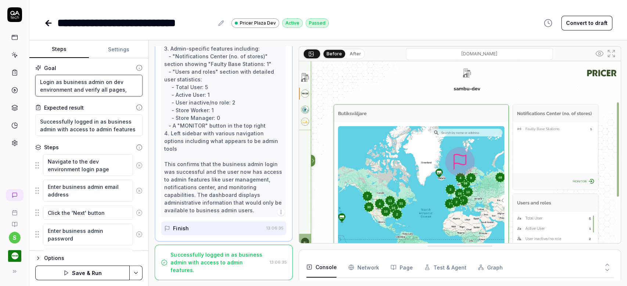
type textarea "Login as business admin on dev environment and verify all pages, l"
type textarea "*"
type textarea "Login as business admin on dev environment and verify all pages, li"
type textarea "*"
type textarea "Login as business admin on dev environment and verify all pages, lin"
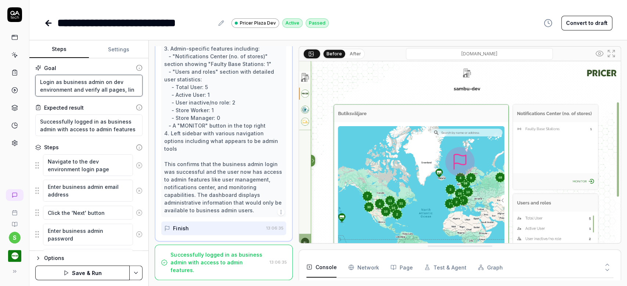
type textarea "*"
type textarea "Login as business admin on dev environment and verify all pages, link"
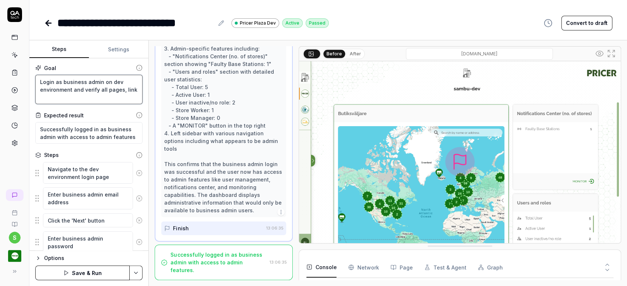
type textarea "*"
type textarea "Login as business admin on dev environment and verify all pages, links"
type textarea "*"
type textarea "Login as business admin on dev environment and verify all pages, links,"
type textarea "*"
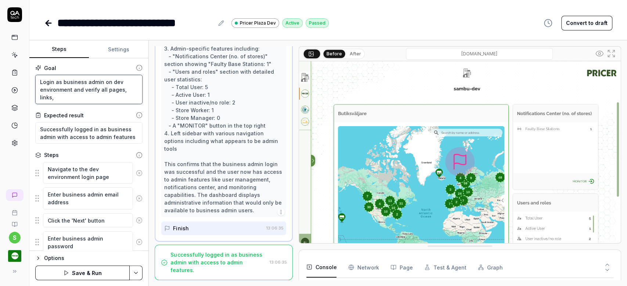
type textarea "Login as business admin on dev environment and verify all pages, links,"
type textarea "*"
drag, startPoint x: 73, startPoint y: 92, endPoint x: 86, endPoint y: 102, distance: 16.2
click at [85, 101] on textarea "Login as business admin on dev environment and verify all pages, links are work…" at bounding box center [88, 89] width 107 height 29
click at [102, 138] on textarea "Successfully logged in as business admin with access to admin features" at bounding box center [88, 133] width 107 height 22
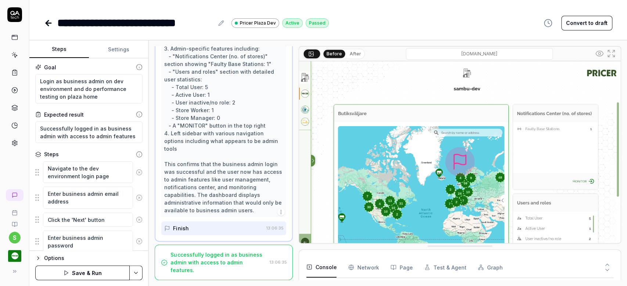
scroll to position [0, 0]
drag, startPoint x: 108, startPoint y: 83, endPoint x: 69, endPoint y: 88, distance: 38.9
click at [69, 88] on textarea "Login as business admin on dev environment and do performance testing on plaza …" at bounding box center [88, 89] width 107 height 29
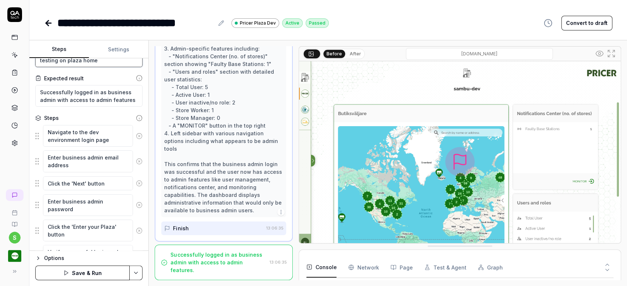
scroll to position [49, 0]
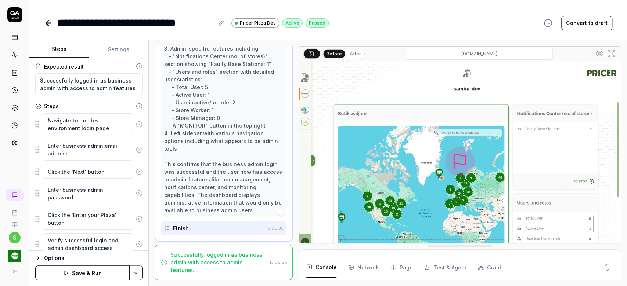
click at [100, 272] on button "Save & Run" at bounding box center [82, 273] width 94 height 15
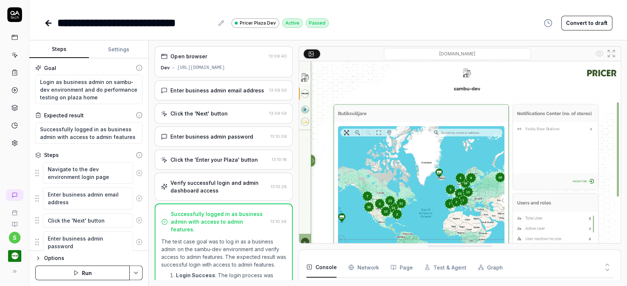
click at [101, 272] on button "Run" at bounding box center [82, 273] width 94 height 15
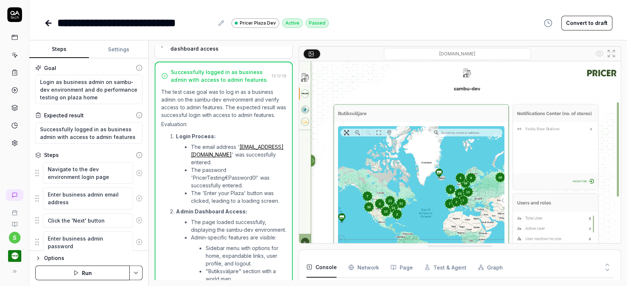
scroll to position [166, 0]
click at [74, 132] on textarea "Successfully logged in as business admin with access to admin features" at bounding box center [88, 133] width 107 height 22
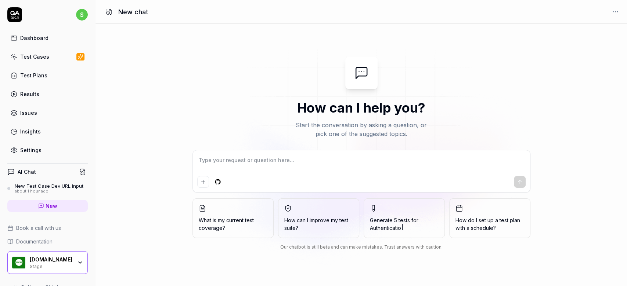
type textarea "*"
type textarea "h"
type textarea "*"
type textarea "ho"
type textarea "*"
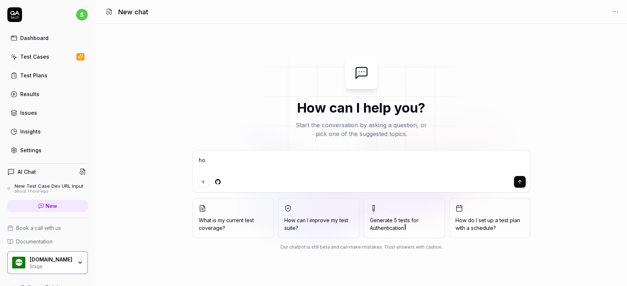
type textarea "how"
type textarea "*"
type textarea "how"
type textarea "*"
type textarea "how i"
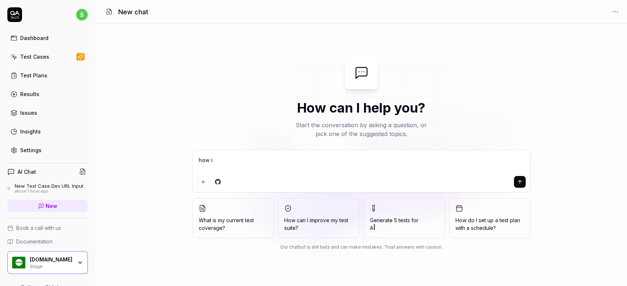
type textarea "*"
type textarea "how i"
type textarea "*"
type textarea "how i d"
type textarea "*"
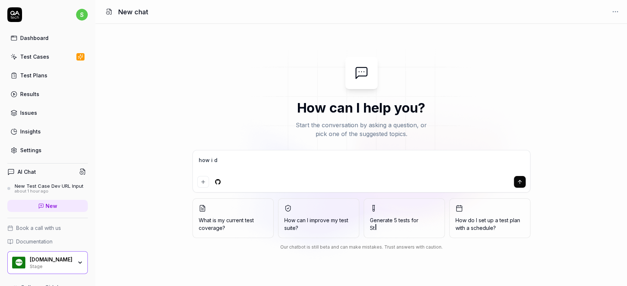
type textarea "how i do"
type textarea "*"
type textarea "how i do"
type textarea "*"
type textarea "how i do"
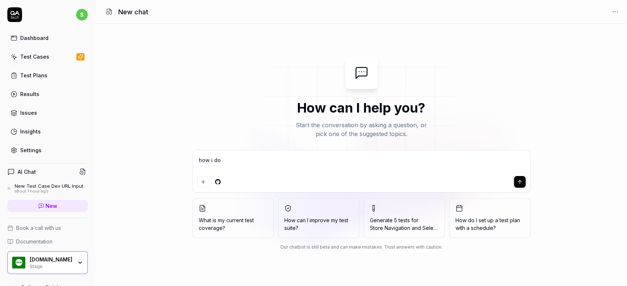
type textarea "*"
type textarea "how i d"
type textarea "*"
type textarea "how i"
type textarea "*"
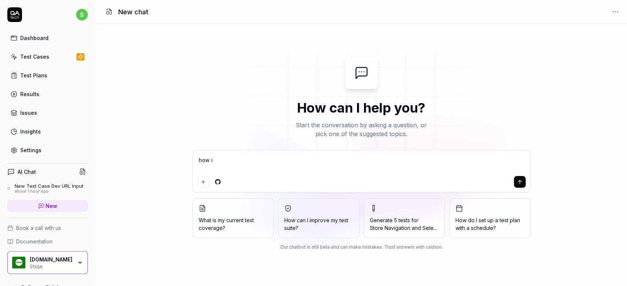
type textarea "how i"
type textarea "*"
type textarea "how"
type textarea "*"
type textarea "how d"
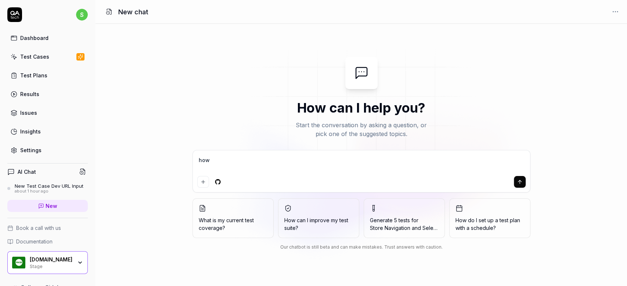
type textarea "*"
type textarea "how do"
type textarea "*"
type textarea "how do"
type textarea "*"
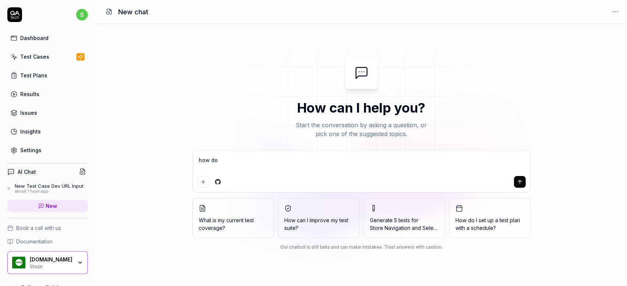
type textarea "how do i"
type textarea "*"
type textarea "how do i"
type textarea "*"
type textarea "how do i d"
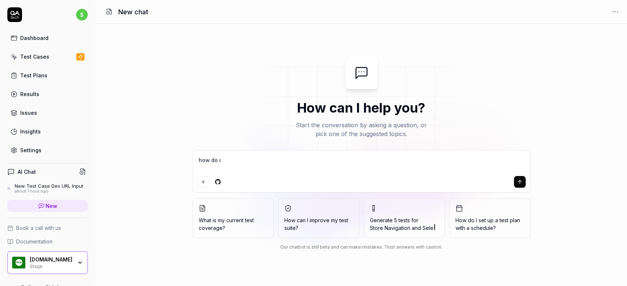
type textarea "*"
type textarea "how do i do"
type textarea "*"
type textarea "how do i do"
type textarea "*"
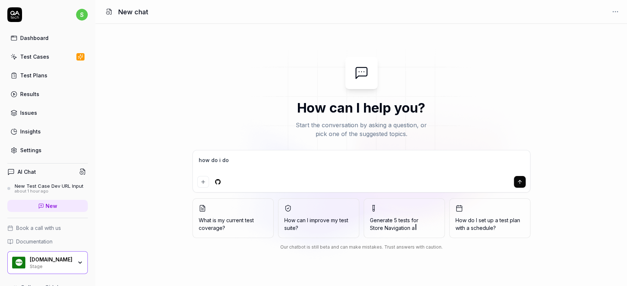
type textarea "how do i do p"
type textarea "*"
type textarea "how do i do pe"
type textarea "*"
type textarea "how do i do p"
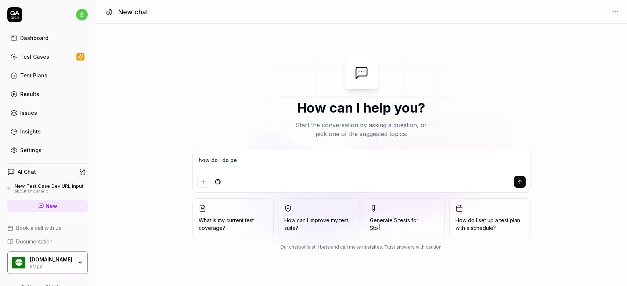
type textarea "*"
type textarea "how do i do"
type textarea "*"
type textarea "how do i do"
type textarea "*"
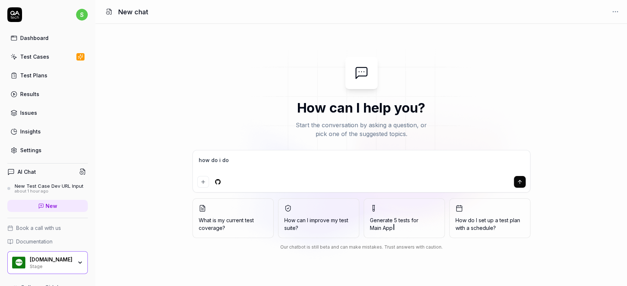
type textarea "how do i d"
type textarea "*"
type textarea "how do i"
type textarea "*"
type textarea "how do i"
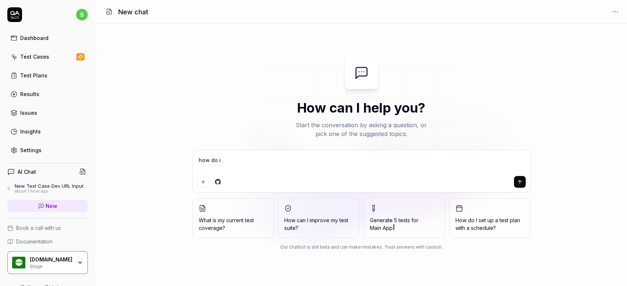
type textarea "*"
type textarea "how do i"
type textarea "*"
type textarea "how do i w"
type textarea "*"
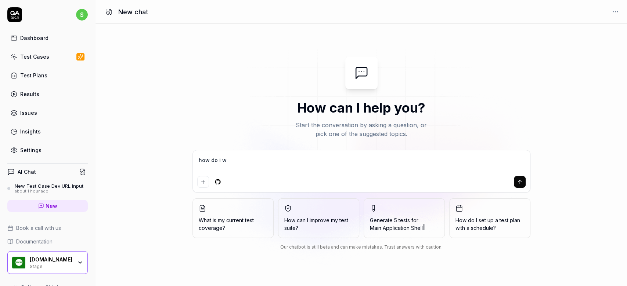
type textarea "how do i wr"
type textarea "*"
type textarea "how do i wri"
type textarea "*"
type textarea "how do i writ"
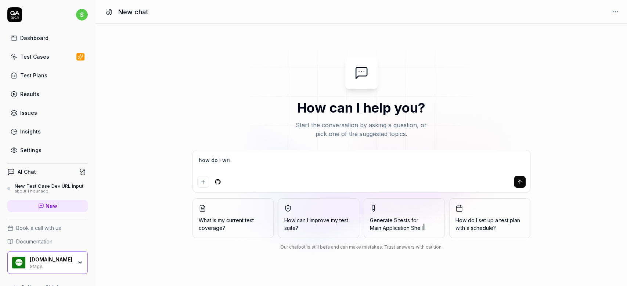
type textarea "*"
type textarea "how do i write"
type textarea "*"
type textarea "how do i write"
type textarea "*"
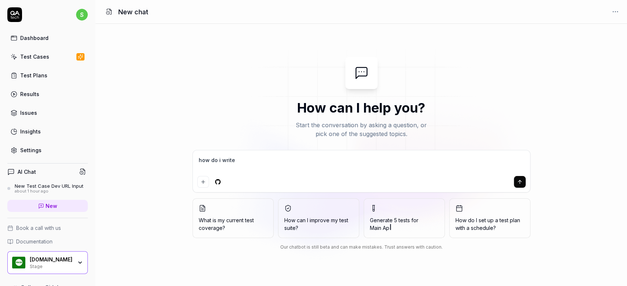
type textarea "how do i write t"
type textarea "*"
type textarea "how do i write te"
type textarea "*"
type textarea "how do i write tes"
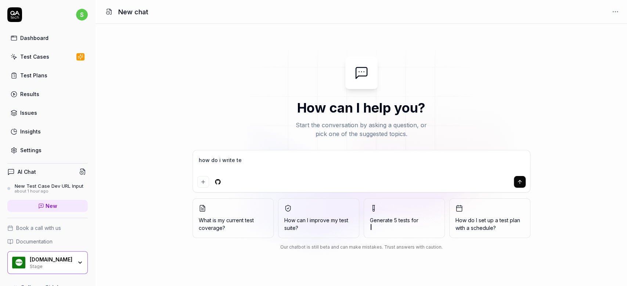
type textarea "*"
type textarea "how do i write test"
type textarea "*"
type textarea "i"
type textarea "*"
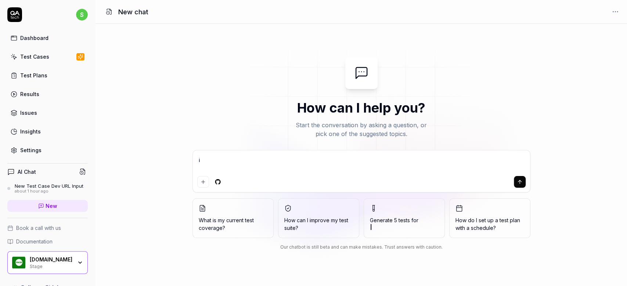
type textarea "i"
type textarea "*"
type textarea "i w"
type textarea "*"
type textarea "i wa"
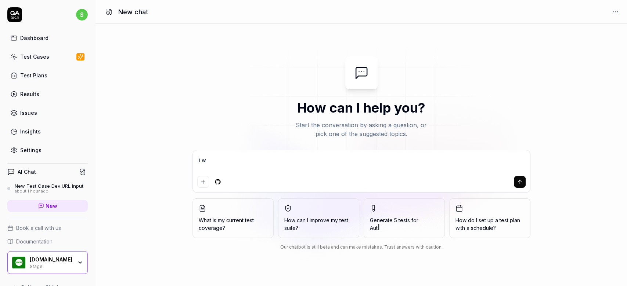
type textarea "*"
type textarea "i wan"
type textarea "*"
type textarea "i want"
type textarea "*"
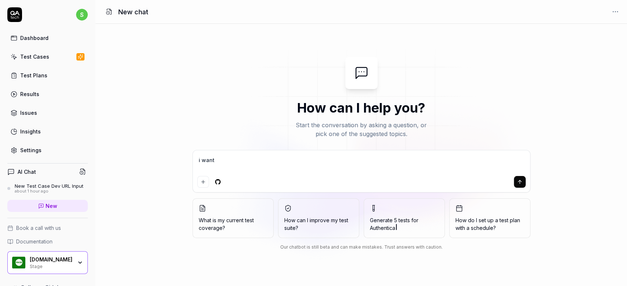
type textarea "i want"
type textarea "*"
type textarea "i want t"
type textarea "*"
type textarea "i want to"
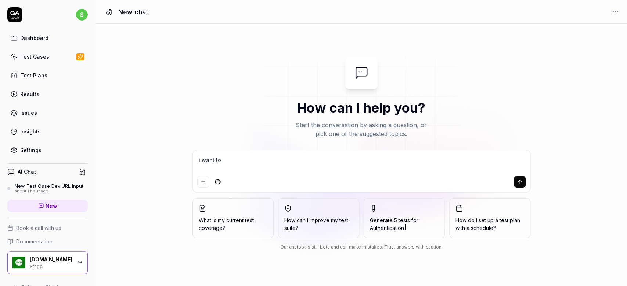
type textarea "*"
type textarea "i want to"
type textarea "*"
type textarea "i want to d"
type textarea "*"
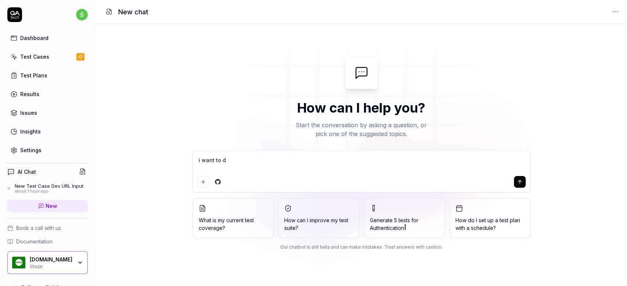
type textarea "i want to do"
type textarea "*"
type textarea "i want to do"
type textarea "*"
type textarea "i want to do p"
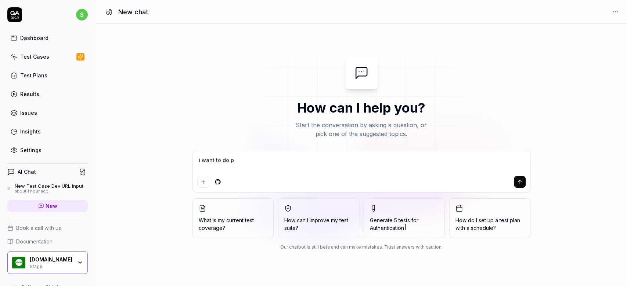
type textarea "*"
type textarea "i want to do pe"
type textarea "*"
type textarea "i want to do per"
type textarea "*"
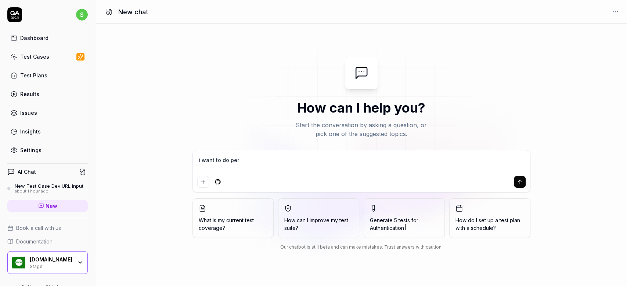
type textarea "i want to do perf"
type textarea "*"
type textarea "i want to do perfo"
type textarea "*"
type textarea "i want to do perfor"
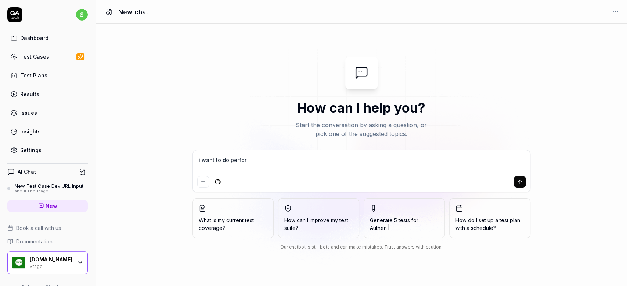
type textarea "*"
type textarea "i want to do perform"
type textarea "*"
type textarea "i want to do performa"
type textarea "*"
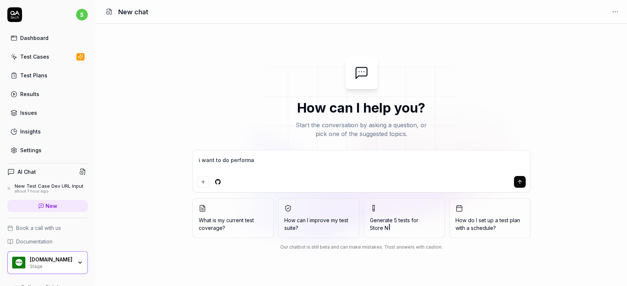
type textarea "i want to do performan"
type textarea "*"
type textarea "i want to do performanc"
type textarea "*"
type textarea "i want to do performance"
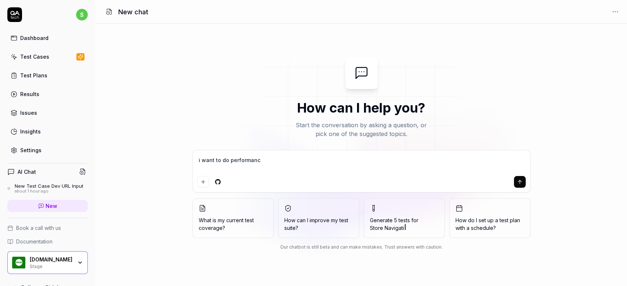
type textarea "*"
type textarea "i want to do performance"
type textarea "*"
type textarea "i want to do performance t"
type textarea "*"
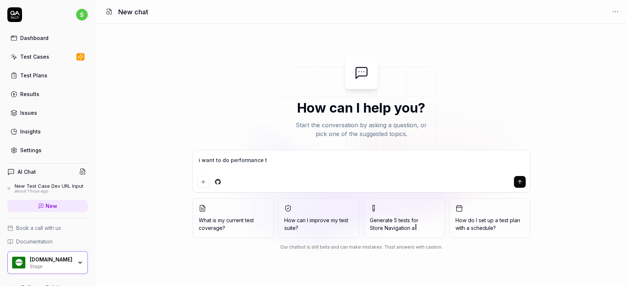
type textarea "i want to do performance te"
type textarea "*"
type textarea "i want to do performance tes"
type textarea "*"
type textarea "i want to do performance test"
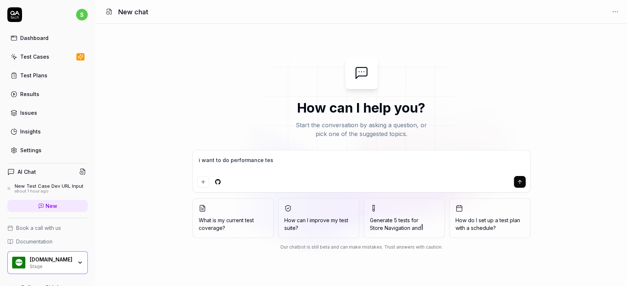
type textarea "*"
type textarea "i want to do performance test"
type textarea "*"
type textarea "i want to do performance test o"
type textarea "*"
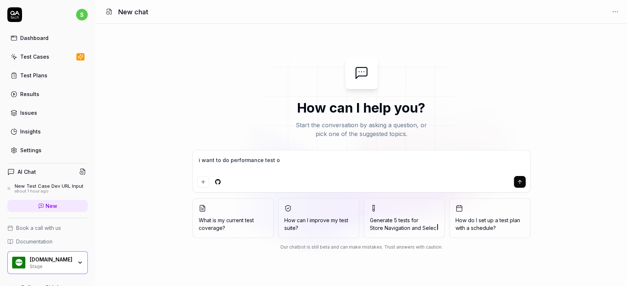
type textarea "i want to do performance test on"
type textarea "*"
type textarea "i want to do performance test on"
type textarea "*"
type textarea "i want to do performance test on m"
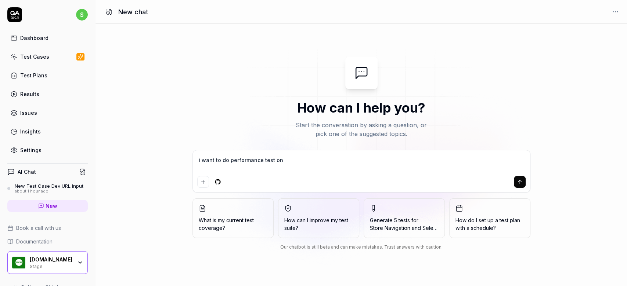
type textarea "*"
type textarea "i want to do performance test on my"
type textarea "*"
type textarea "i want to do performance test on my"
type textarea "*"
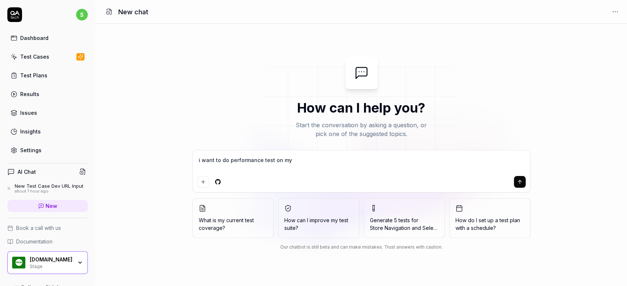
type textarea "i want to do performance test on my e"
type textarea "*"
type textarea "i want to do performance test on my en"
type textarea "*"
type textarea "i want to do performance test on my env"
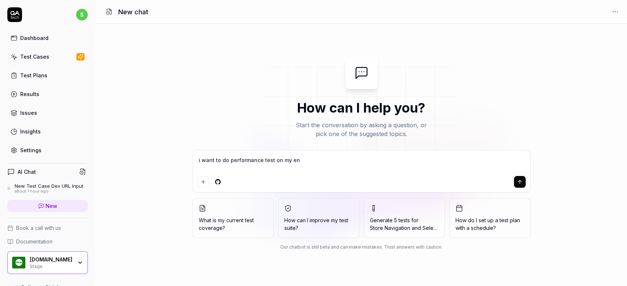
type textarea "*"
type textarea "i want to do performance test on my env,"
type textarea "*"
type textarea "i want to do performance test on my env,"
type textarea "*"
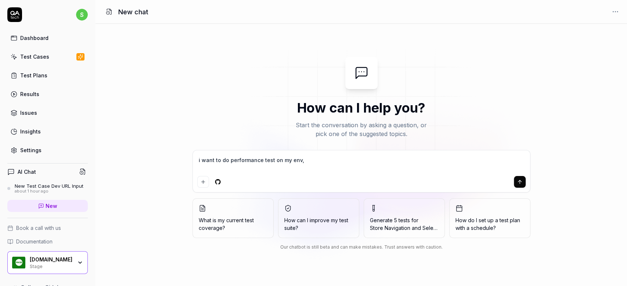
type textarea "i want to do performance test on my env, w"
type textarea "*"
type textarea "i want to do performance test on my env, wh"
type textarea "*"
type textarea "i want to do performance test on my env, wha"
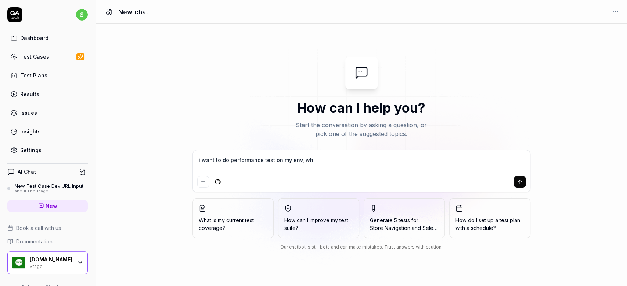
type textarea "*"
type textarea "i want to do performance test on my env, what"
type textarea "*"
type textarea "i want to do performance test on my env, what"
type textarea "*"
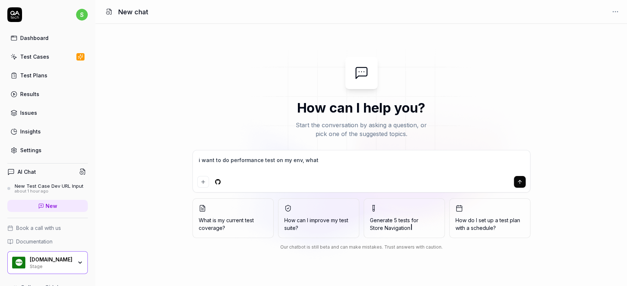
type textarea "i want to do performance test on my env, what s"
type textarea "*"
type textarea "i want to do performance test on my env, what sh"
type textarea "*"
type textarea "i want to do performance test on my env, what sho"
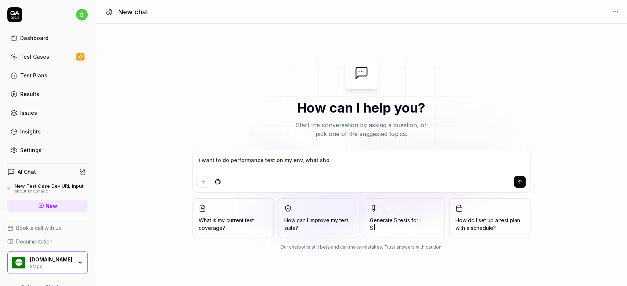
type textarea "*"
type textarea "i want to do performance test on my env, what sho"
type textarea "*"
